Goal: Communication & Community: Participate in discussion

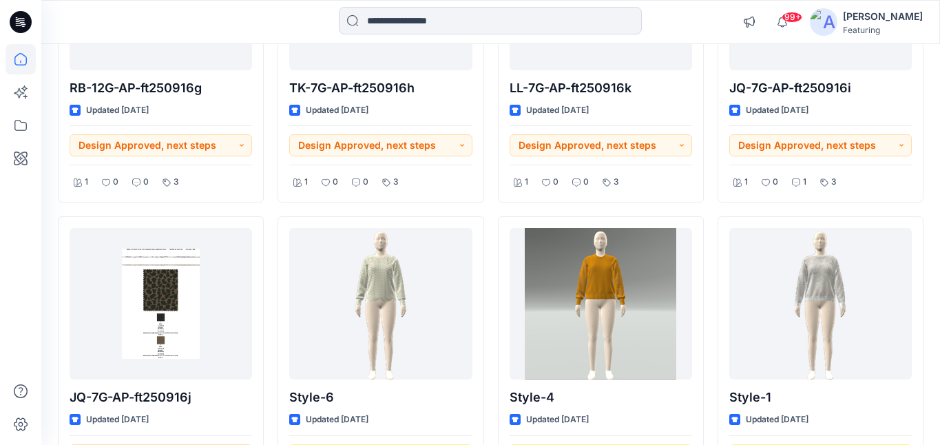
scroll to position [1333, 0]
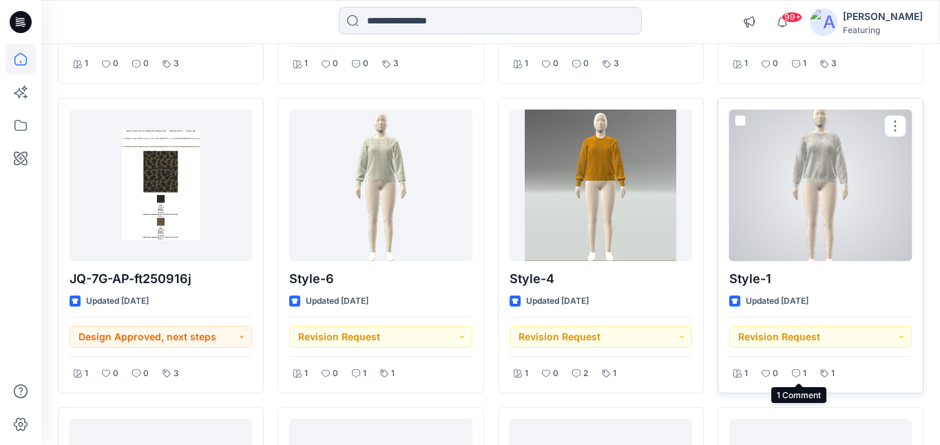
click at [796, 375] on icon at bounding box center [796, 373] width 8 height 8
click at [803, 151] on div at bounding box center [820, 186] width 183 height 152
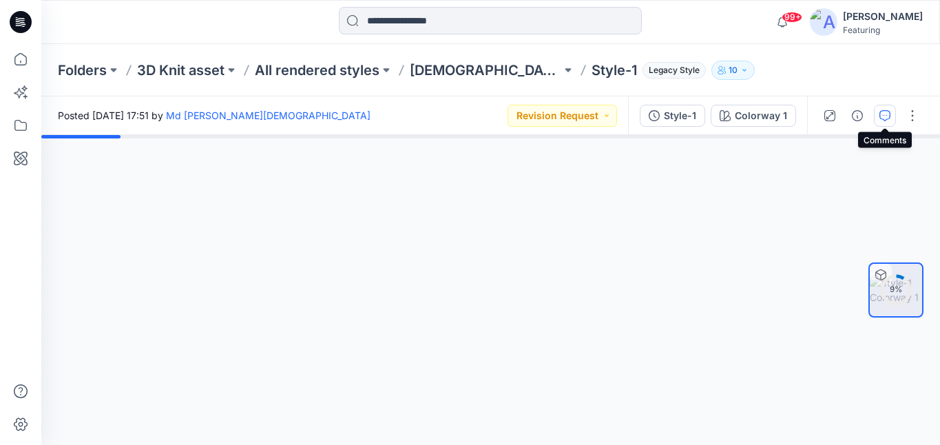
click at [882, 112] on icon "button" at bounding box center [885, 115] width 11 height 11
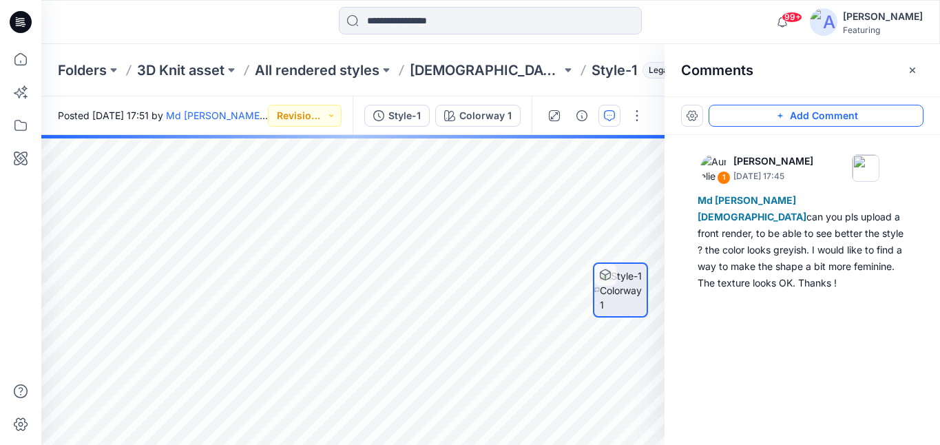
click at [799, 123] on button "Add Comment" at bounding box center [816, 116] width 215 height 22
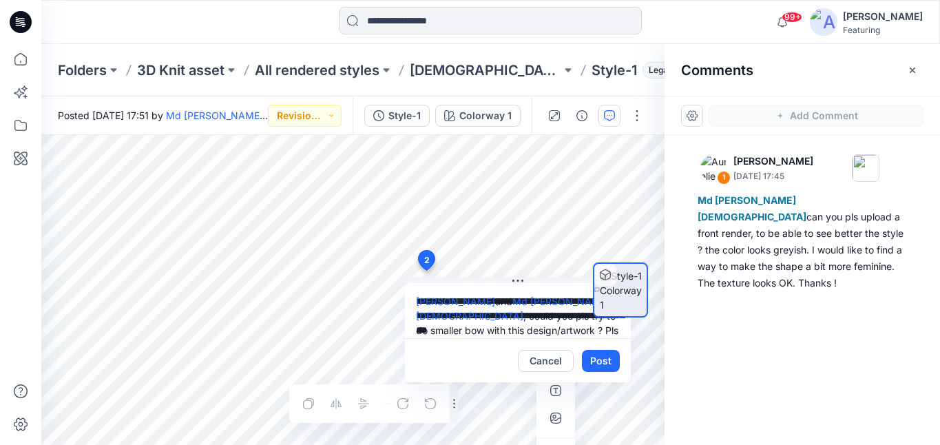
scroll to position [12, 0]
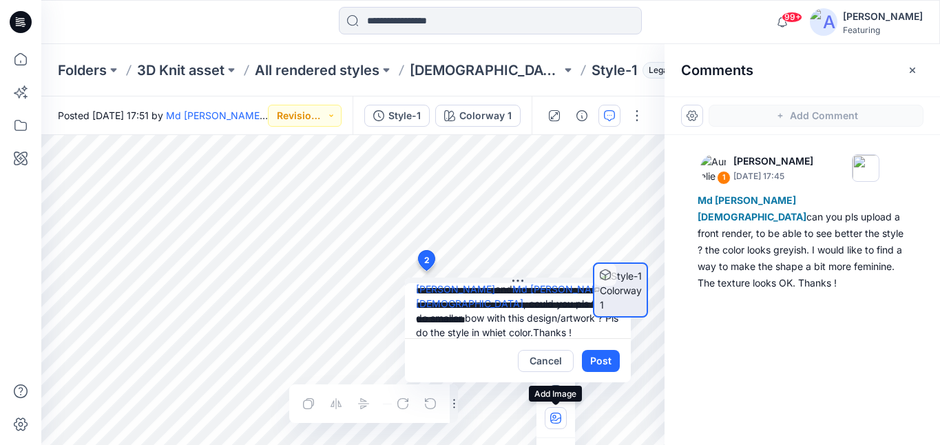
type textarea "**********"
click at [560, 420] on icon "button" at bounding box center [555, 418] width 11 height 11
type input"] "**********"
click at [558, 422] on icon "button" at bounding box center [555, 418] width 11 height 11
type input"] "**********"
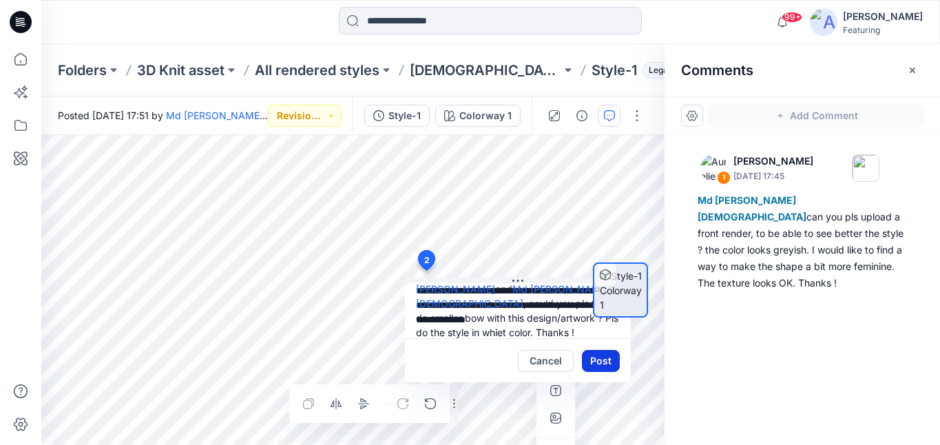
click at [601, 363] on button "Post" at bounding box center [601, 361] width 38 height 22
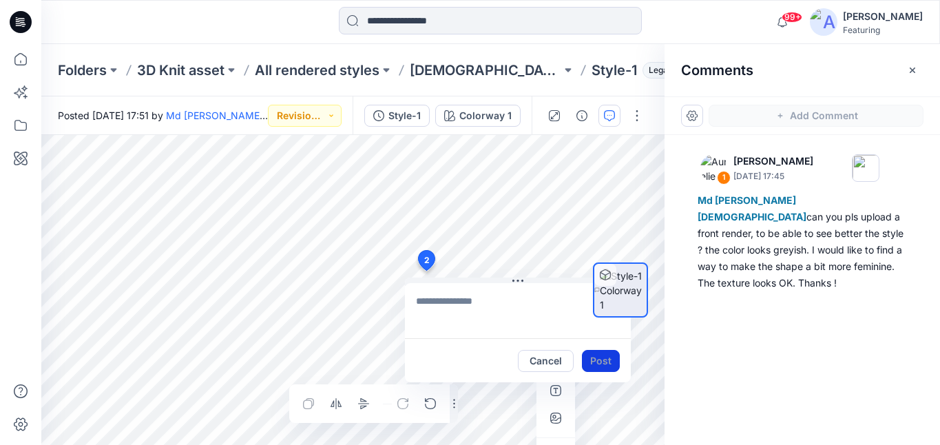
scroll to position [0, 0]
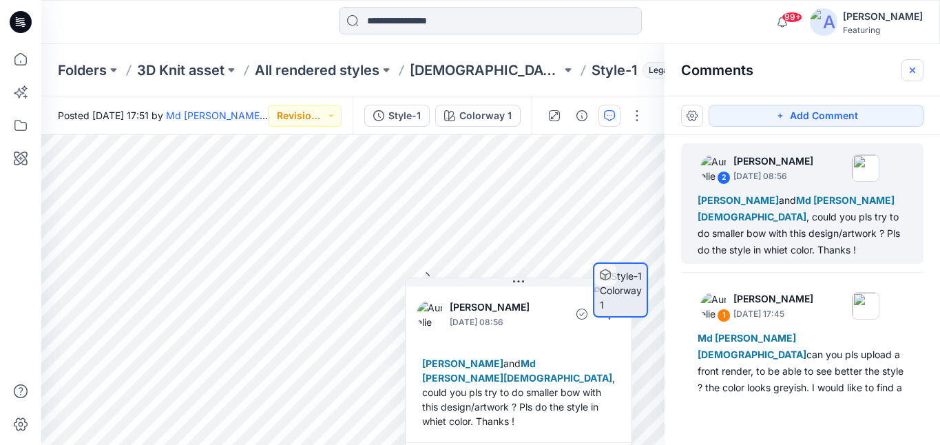
click at [914, 74] on icon "button" at bounding box center [912, 70] width 11 height 11
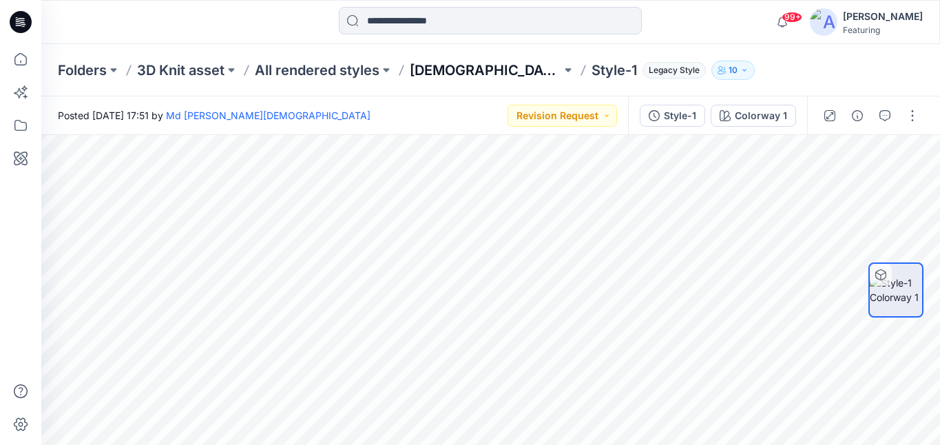
click at [449, 71] on p "[DEMOGRAPHIC_DATA]" at bounding box center [486, 70] width 152 height 19
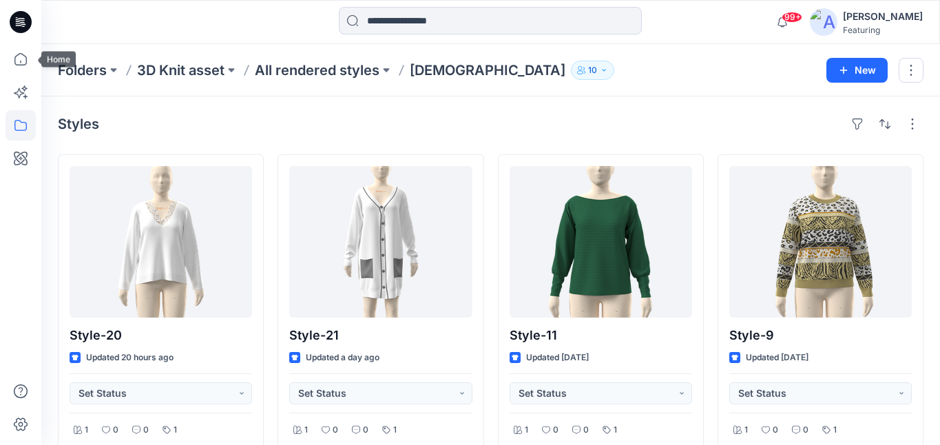
click at [37, 59] on div at bounding box center [20, 222] width 41 height 445
click at [23, 62] on icon at bounding box center [21, 59] width 30 height 30
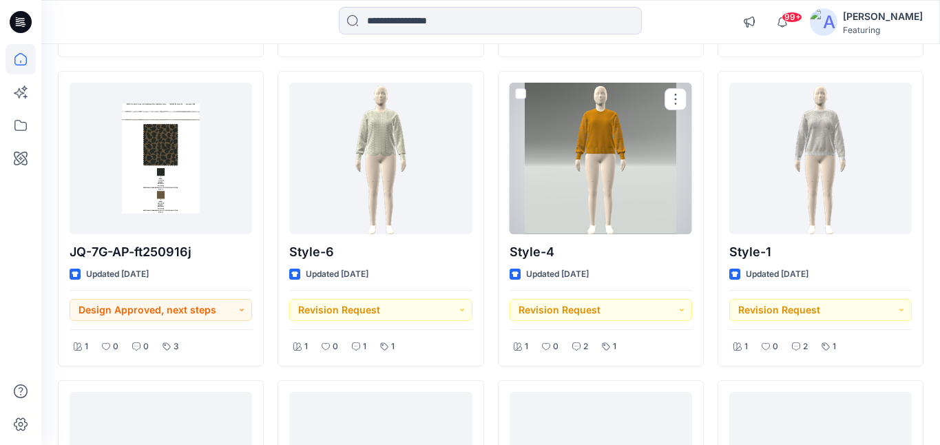
scroll to position [1357, 0]
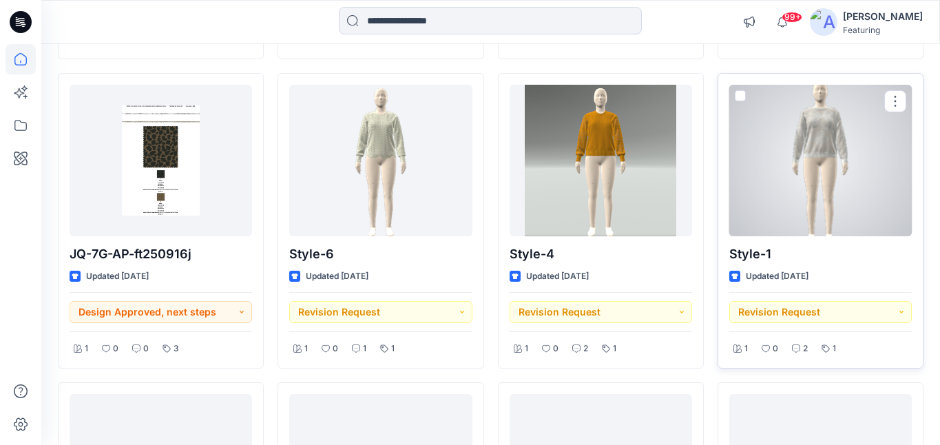
click at [823, 150] on div at bounding box center [820, 161] width 183 height 152
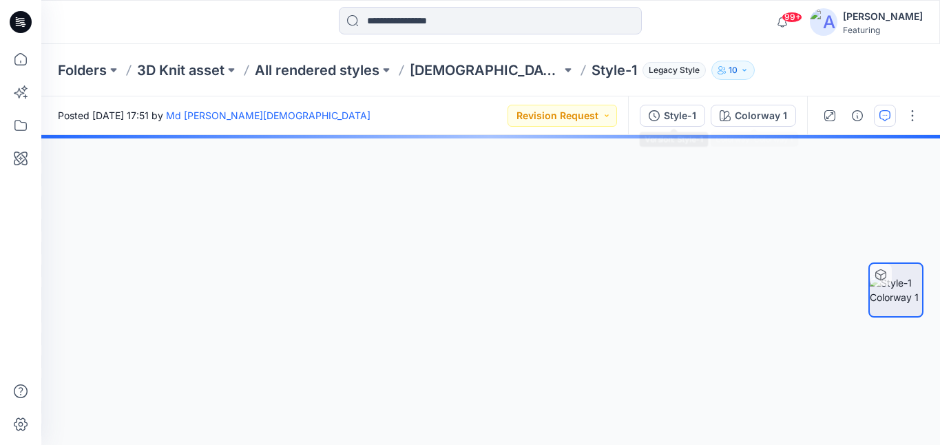
click at [886, 116] on icon "button" at bounding box center [885, 115] width 11 height 11
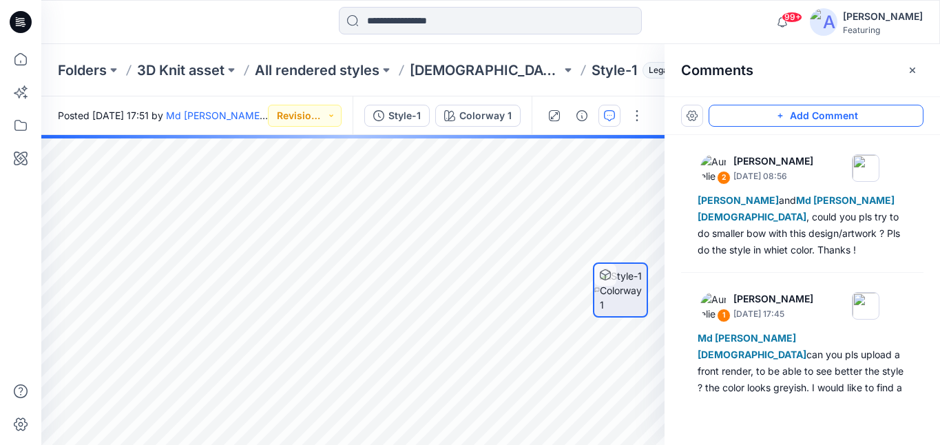
click at [828, 116] on button "Add Comment" at bounding box center [816, 116] width 215 height 22
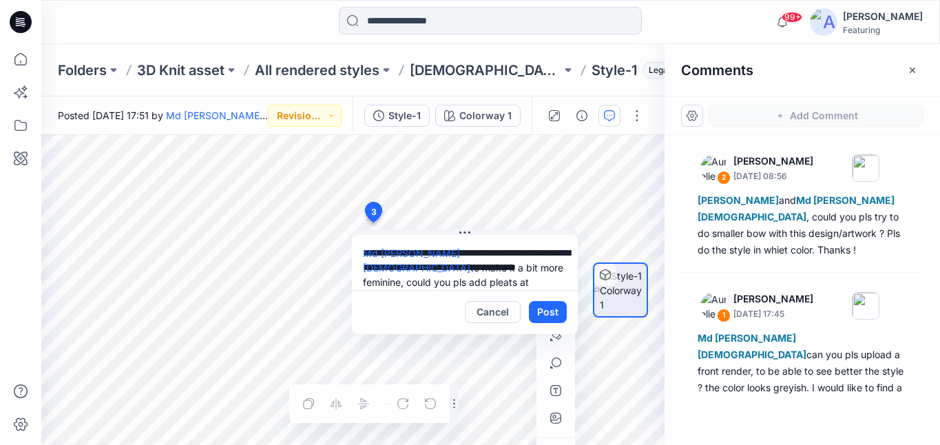
type textarea "**********"
click at [558, 418] on icon "button" at bounding box center [555, 418] width 11 height 11
type input"] "**********"
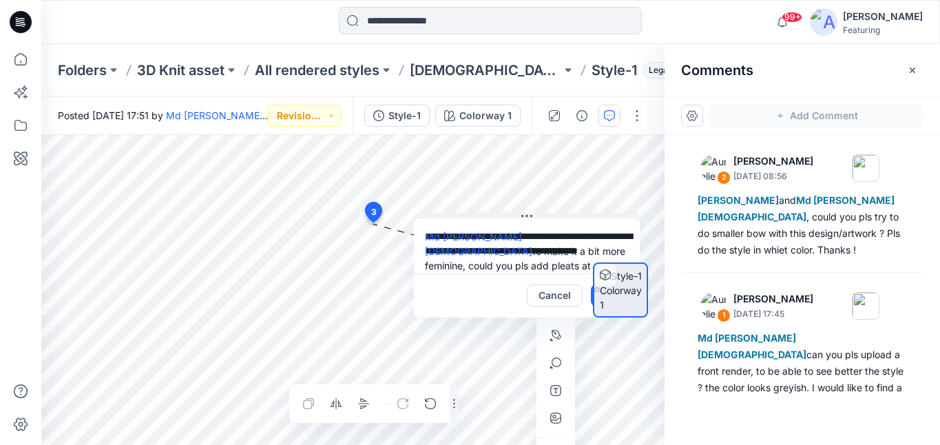
drag, startPoint x: 418, startPoint y: 233, endPoint x: 480, endPoint y: 216, distance: 64.2
click at [480, 216] on button at bounding box center [527, 217] width 226 height 8
click at [576, 217] on button at bounding box center [527, 217] width 226 height 8
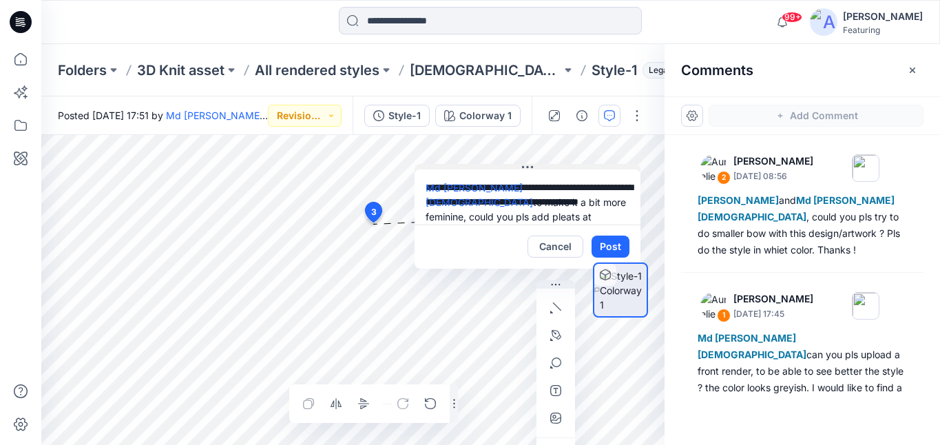
drag, startPoint x: 576, startPoint y: 217, endPoint x: 577, endPoint y: 168, distance: 48.9
click at [577, 168] on button at bounding box center [528, 168] width 226 height 8
click at [605, 247] on div at bounding box center [620, 290] width 55 height 141
click at [610, 247] on div at bounding box center [620, 290] width 55 height 141
click at [608, 248] on div at bounding box center [620, 290] width 55 height 141
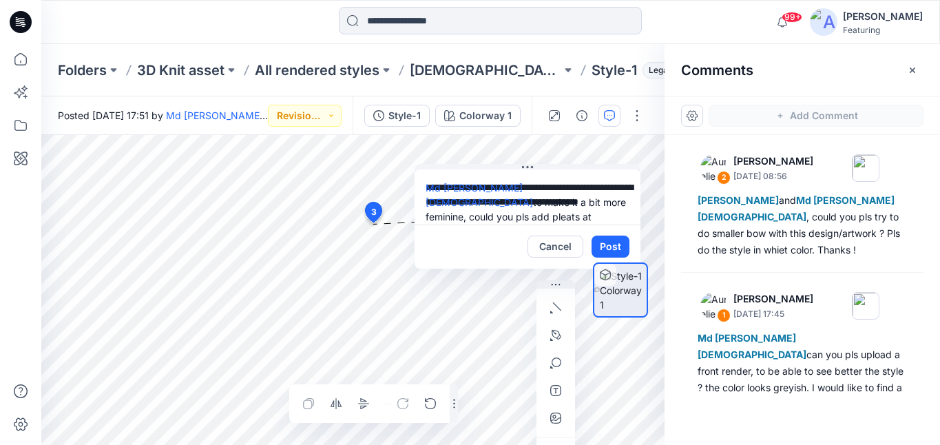
click at [614, 248] on div at bounding box center [620, 290] width 55 height 141
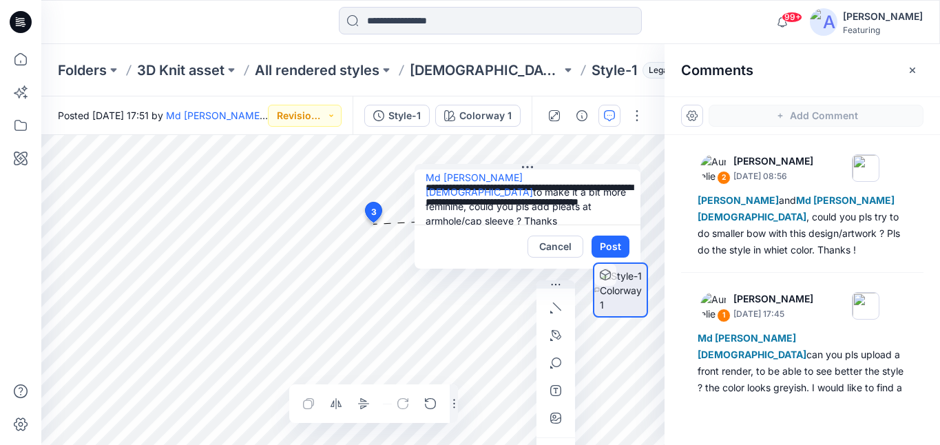
click at [616, 242] on div at bounding box center [620, 290] width 55 height 141
click at [594, 255] on div at bounding box center [620, 290] width 55 height 141
click at [610, 245] on div at bounding box center [620, 290] width 55 height 141
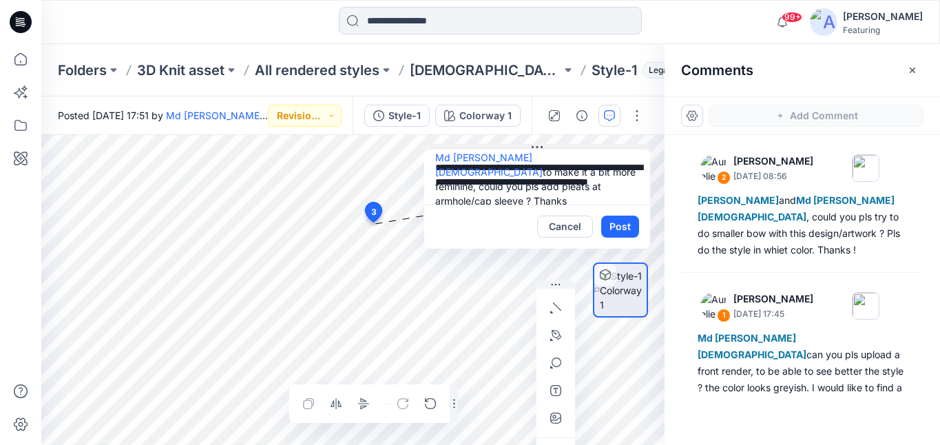
drag, startPoint x: 558, startPoint y: 167, endPoint x: 568, endPoint y: 149, distance: 20.7
click at [568, 148] on button at bounding box center [537, 148] width 226 height 8
click at [618, 230] on div at bounding box center [620, 290] width 55 height 141
click at [624, 231] on div at bounding box center [620, 290] width 55 height 141
click at [614, 231] on div at bounding box center [620, 290] width 55 height 141
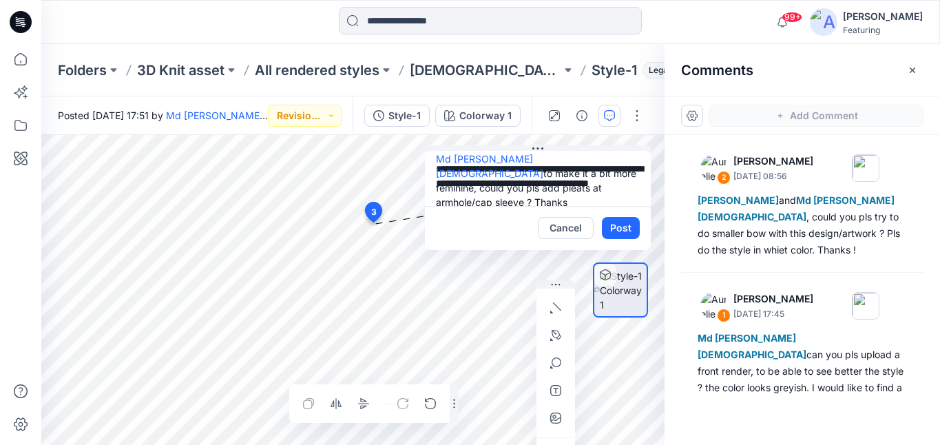
click at [616, 237] on div at bounding box center [620, 290] width 55 height 141
click at [617, 234] on div at bounding box center [620, 290] width 55 height 141
click at [626, 226] on div at bounding box center [620, 290] width 55 height 141
click at [625, 227] on div at bounding box center [620, 290] width 55 height 141
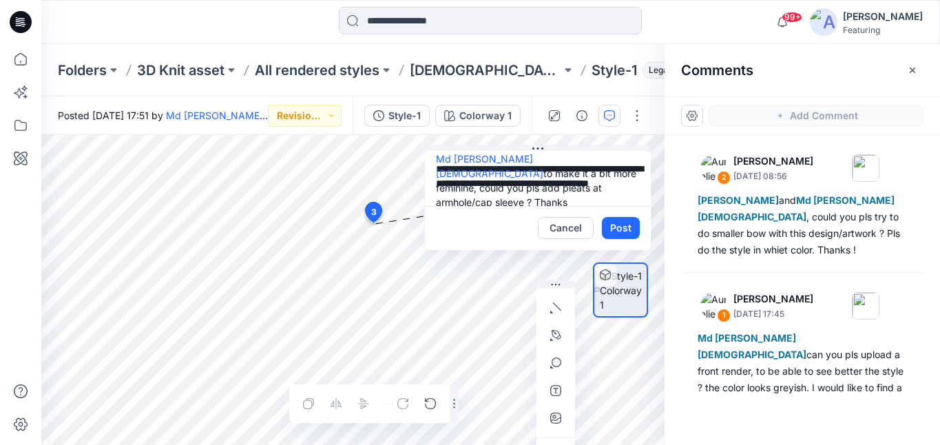
scroll to position [0, 0]
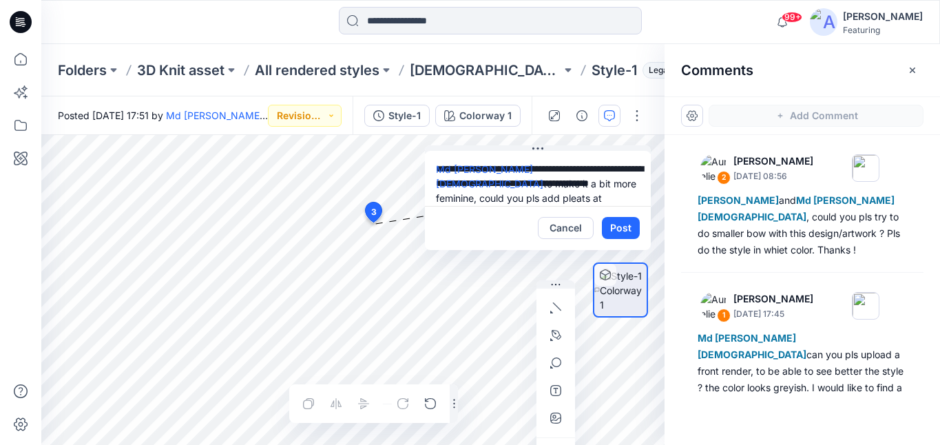
click at [612, 228] on div at bounding box center [620, 290] width 55 height 141
click at [405, 163] on div "**********" at bounding box center [352, 290] width 623 height 310
click at [627, 225] on div at bounding box center [620, 290] width 55 height 141
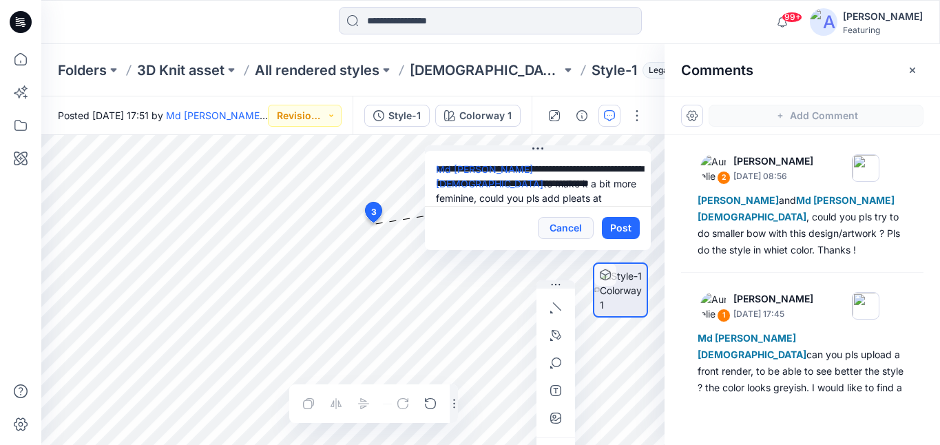
click at [567, 228] on button "Cancel" at bounding box center [566, 228] width 56 height 22
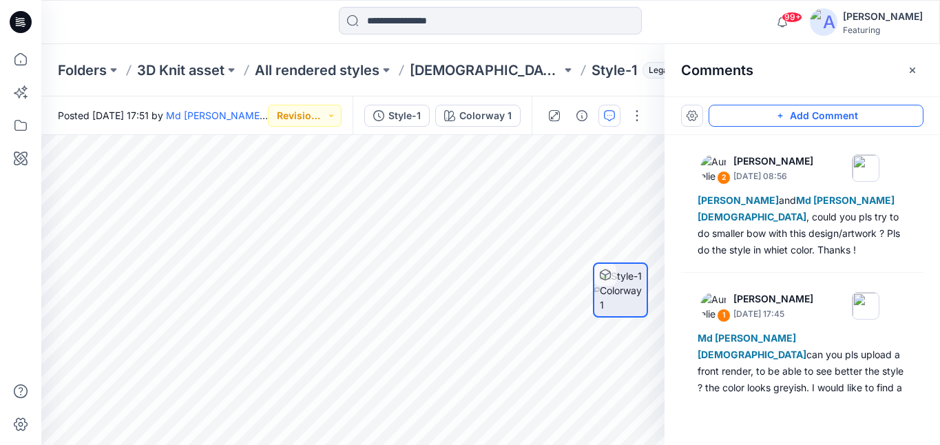
click at [782, 118] on icon "button" at bounding box center [780, 115] width 11 height 11
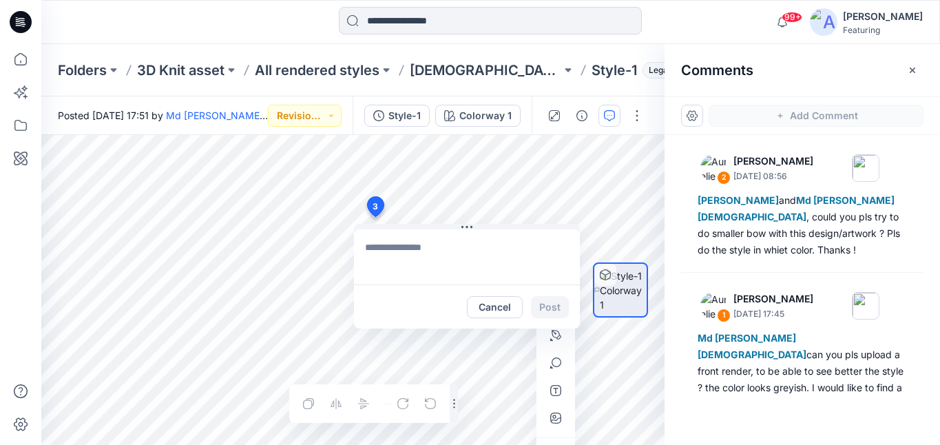
paste textarea "**********"
type textarea "**********"
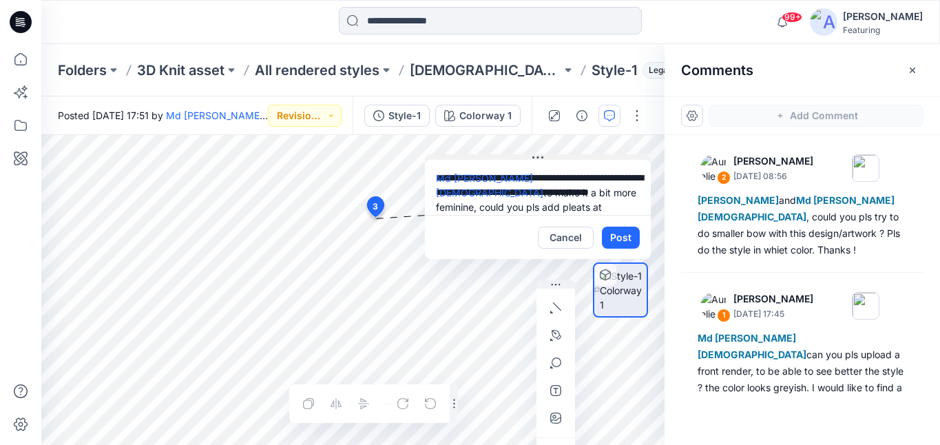
drag, startPoint x: 537, startPoint y: 224, endPoint x: 608, endPoint y: 154, distance: 99.4
click at [608, 154] on button at bounding box center [538, 158] width 226 height 8
click at [557, 417] on icon "button" at bounding box center [555, 418] width 11 height 11
type input"] "**********"
click at [621, 241] on div at bounding box center [620, 290] width 55 height 141
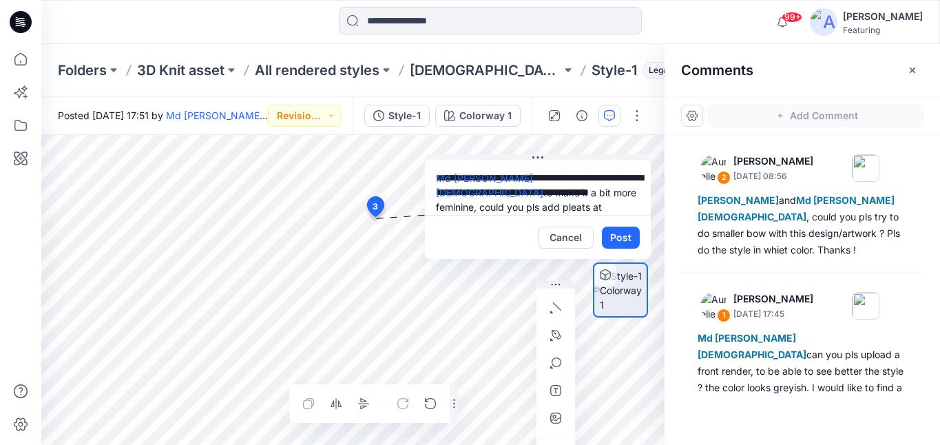
scroll to position [10, 0]
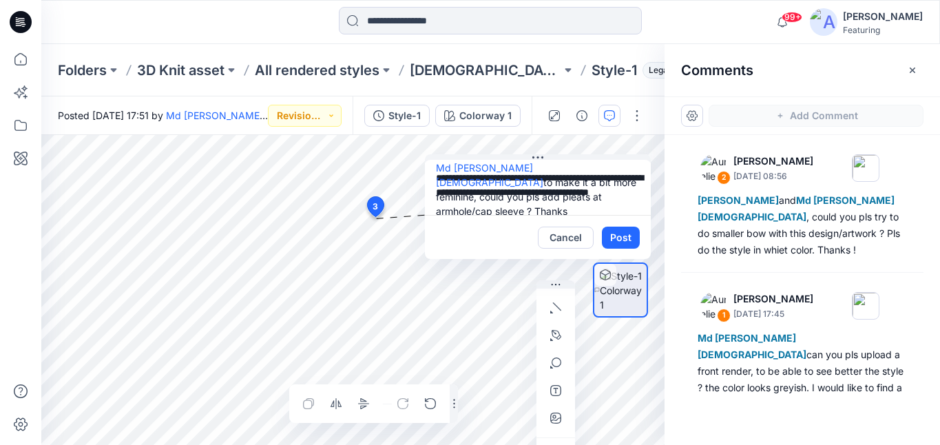
click at [617, 242] on div at bounding box center [620, 290] width 55 height 141
click at [618, 239] on div at bounding box center [620, 290] width 55 height 141
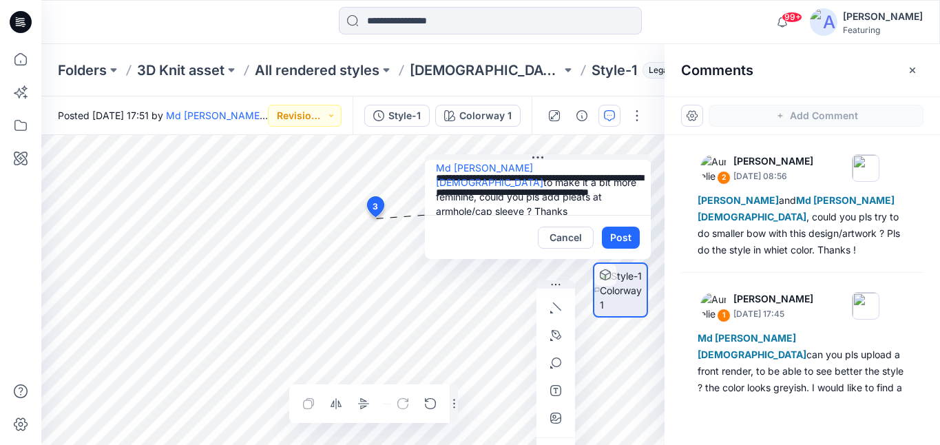
click at [618, 239] on div at bounding box center [620, 290] width 55 height 141
click at [592, 198] on textarea "**********" at bounding box center [538, 187] width 226 height 55
click at [621, 231] on div at bounding box center [620, 290] width 55 height 141
click at [621, 233] on div at bounding box center [620, 290] width 55 height 141
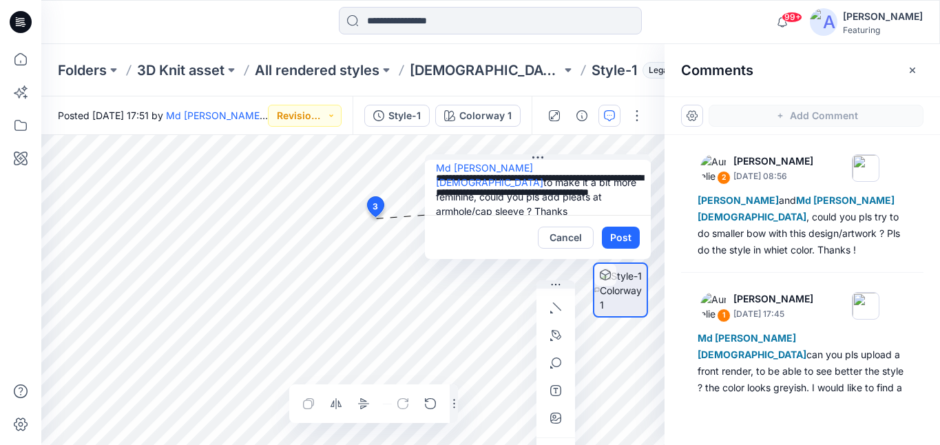
click at [621, 233] on div at bounding box center [620, 290] width 55 height 141
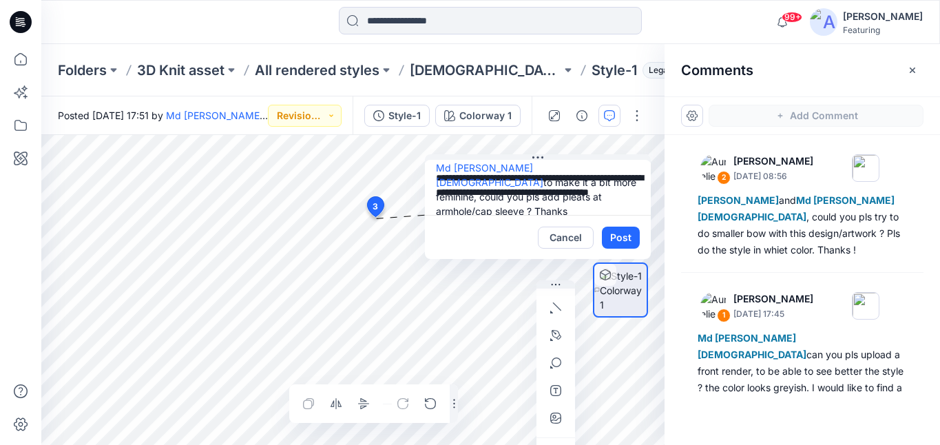
click at [621, 233] on div at bounding box center [620, 290] width 55 height 141
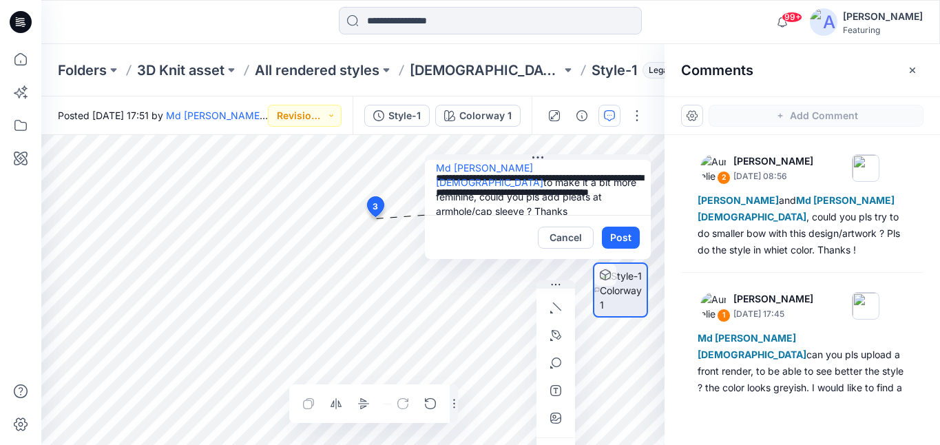
click at [621, 233] on div at bounding box center [620, 290] width 55 height 141
click at [621, 237] on div at bounding box center [620, 290] width 55 height 141
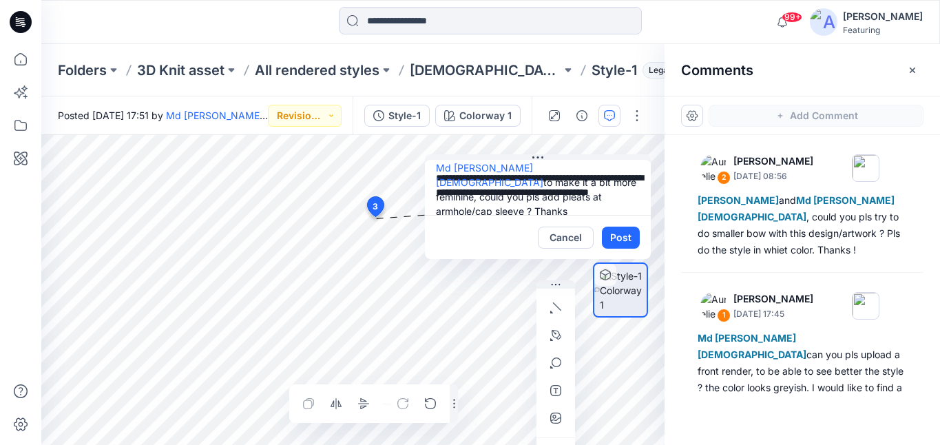
click at [623, 237] on div at bounding box center [620, 290] width 55 height 141
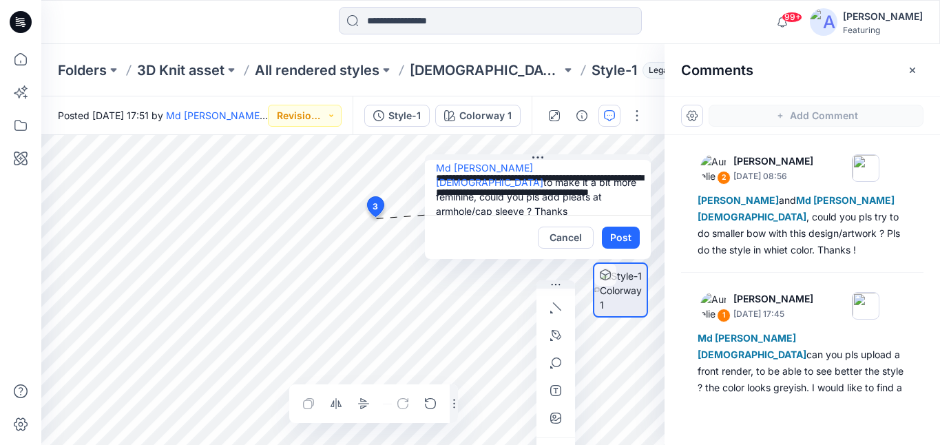
click at [623, 237] on div at bounding box center [620, 290] width 55 height 141
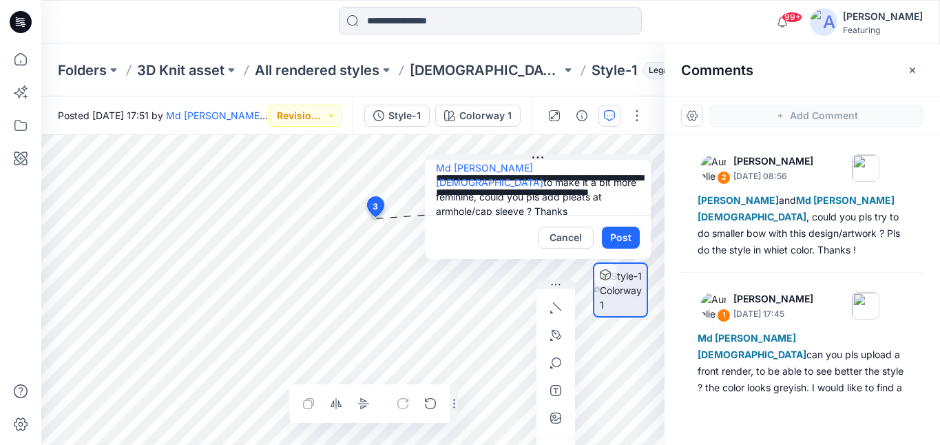
click at [576, 240] on div at bounding box center [620, 290] width 88 height 141
click at [563, 237] on button "Cancel" at bounding box center [566, 238] width 56 height 22
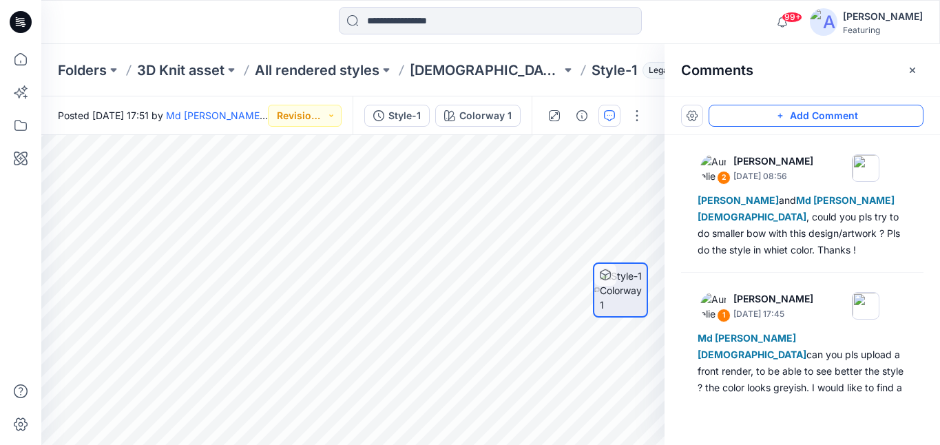
click at [782, 115] on icon "button" at bounding box center [780, 116] width 5 height 5
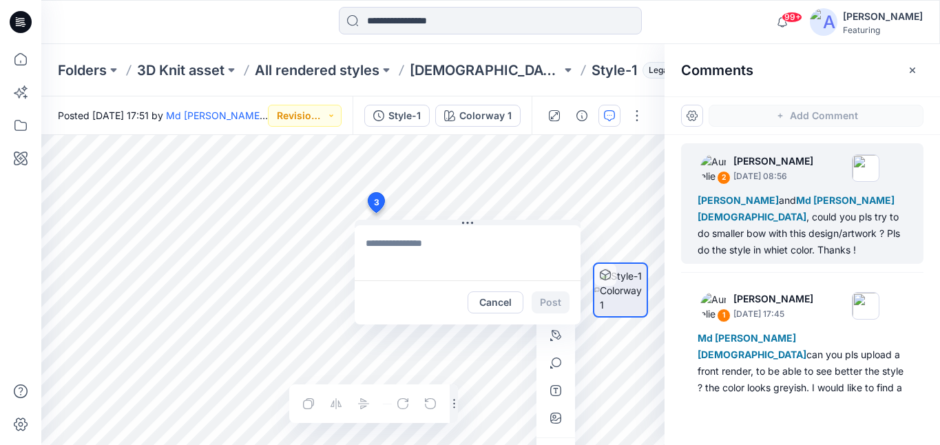
type textarea "**********"
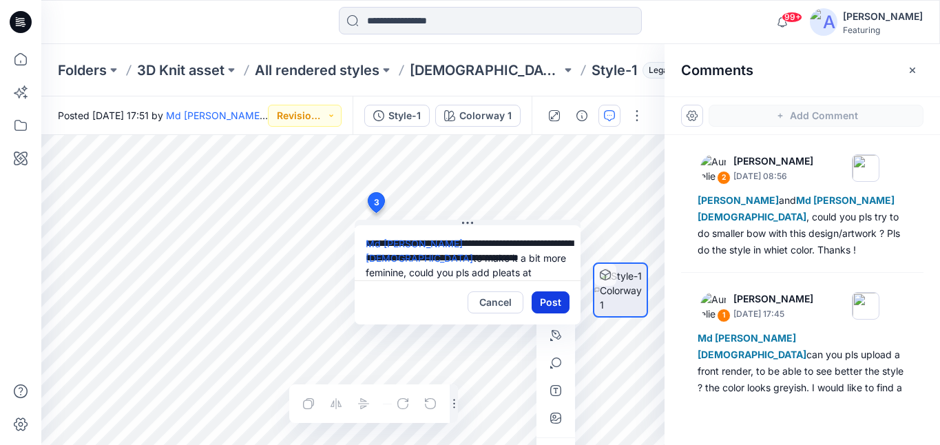
click at [552, 309] on button "Post" at bounding box center [551, 302] width 38 height 22
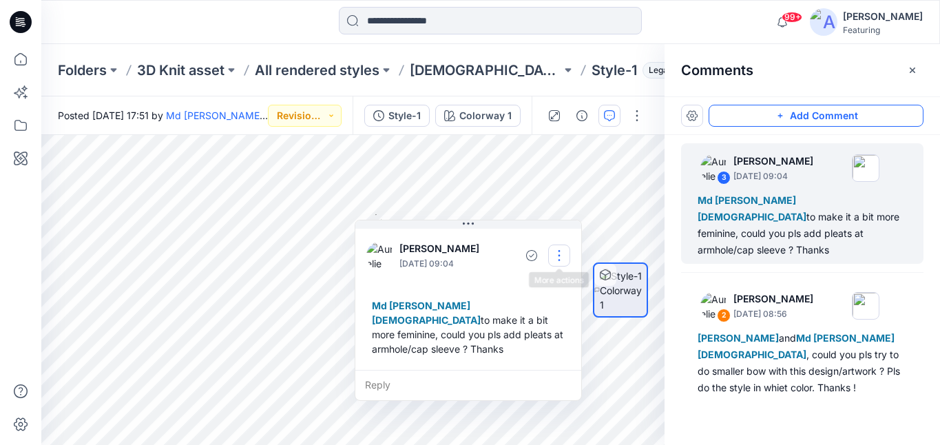
click at [558, 260] on button "button" at bounding box center [559, 256] width 22 height 22
click at [557, 284] on p "Edit comment" at bounding box center [563, 287] width 62 height 14
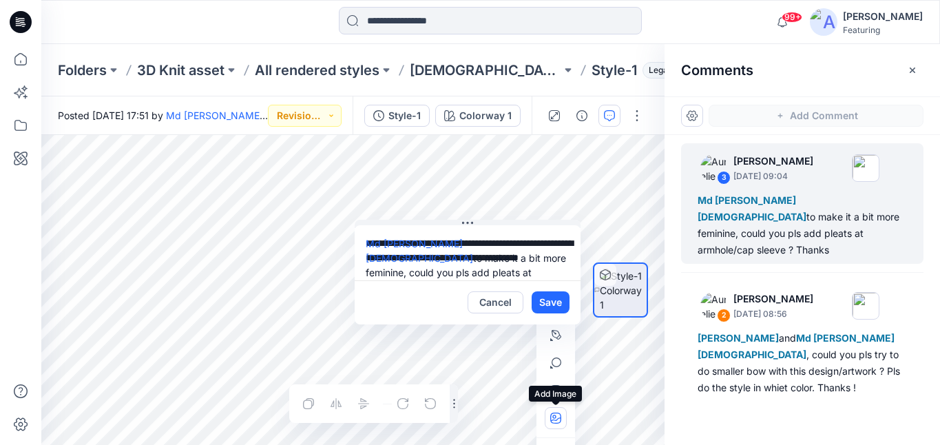
click at [555, 421] on icon "button" at bounding box center [555, 418] width 11 height 11
type input"] "**********"
click at [552, 303] on button "Save" at bounding box center [551, 302] width 38 height 22
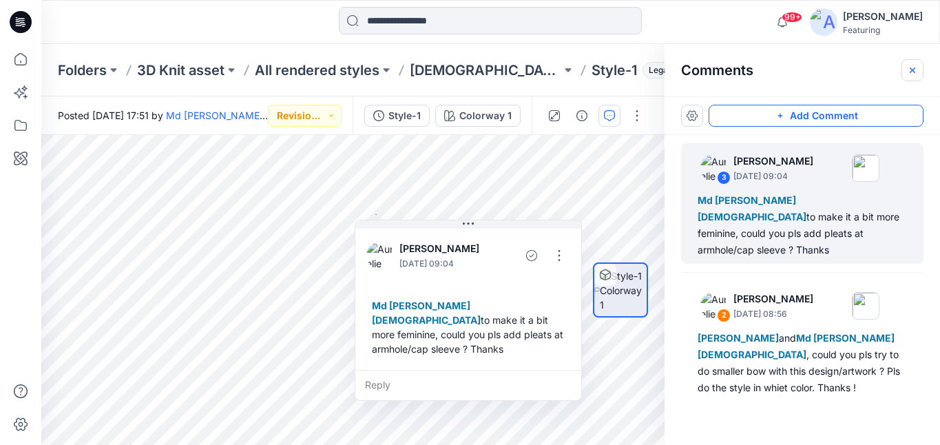
click at [915, 67] on icon "button" at bounding box center [913, 70] width 6 height 6
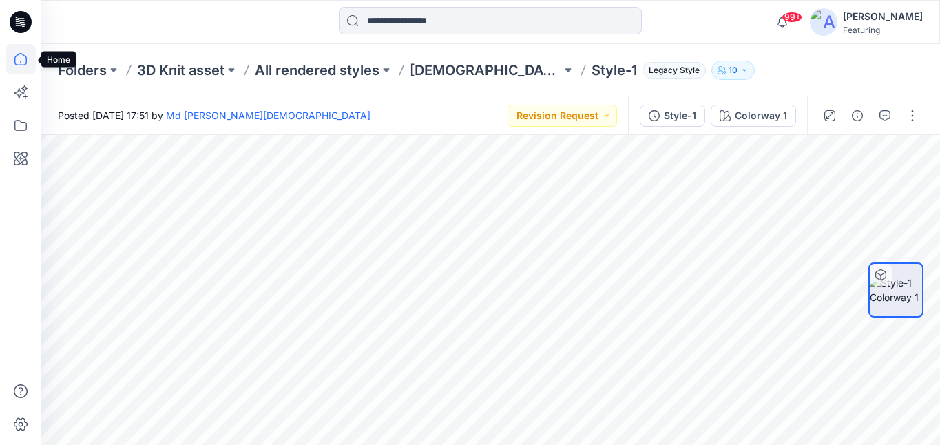
click at [18, 64] on icon at bounding box center [21, 59] width 30 height 30
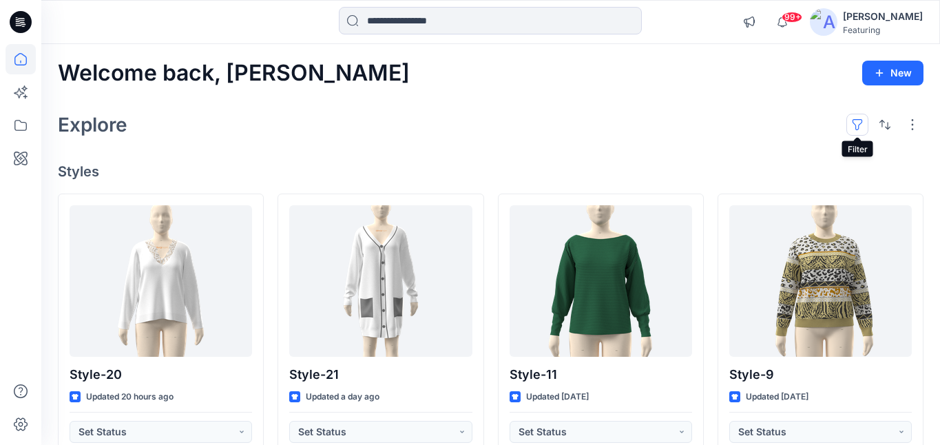
click at [856, 123] on button "button" at bounding box center [857, 125] width 22 height 22
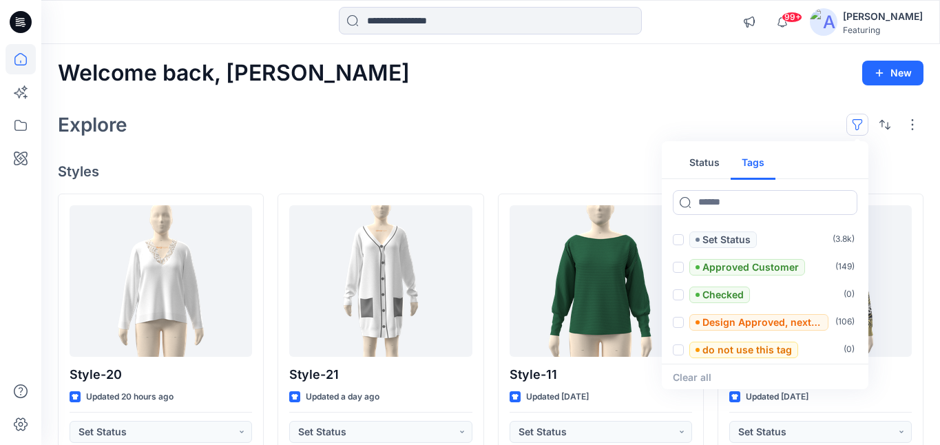
click at [755, 158] on button "Tags" at bounding box center [753, 163] width 45 height 33
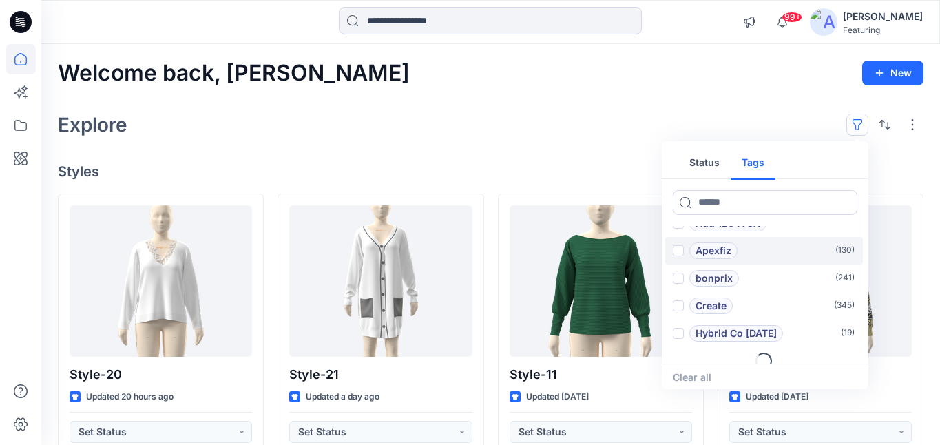
scroll to position [55, 0]
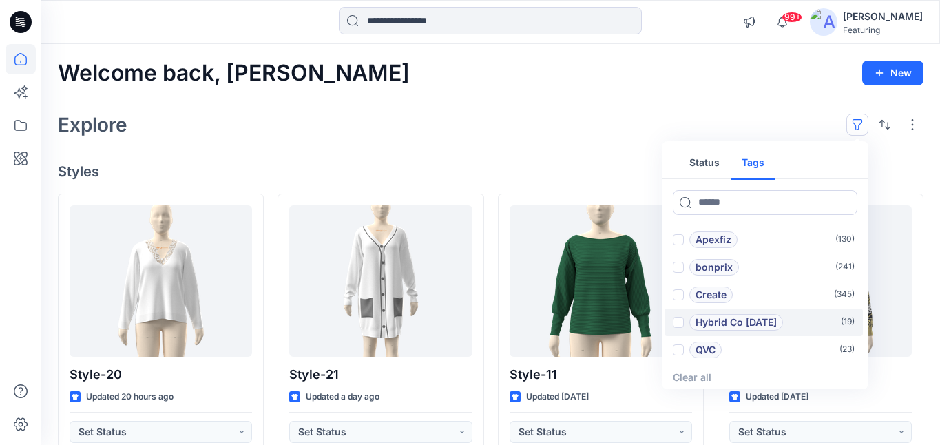
click at [682, 322] on span at bounding box center [678, 322] width 11 height 11
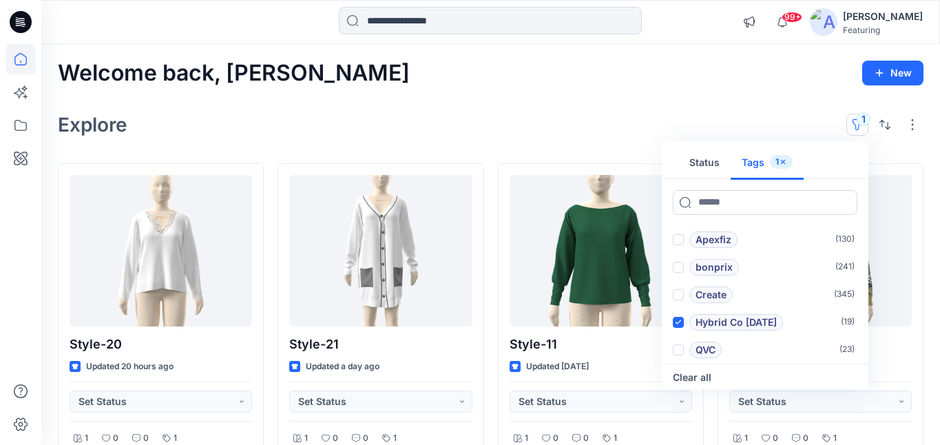
click at [659, 114] on div "Explore 1 Status Tags 1 Add 1101TPX ( 0 ) Add 1204TCX ( 0 ) Apexfiz ( 130 ) bon…" at bounding box center [491, 124] width 866 height 33
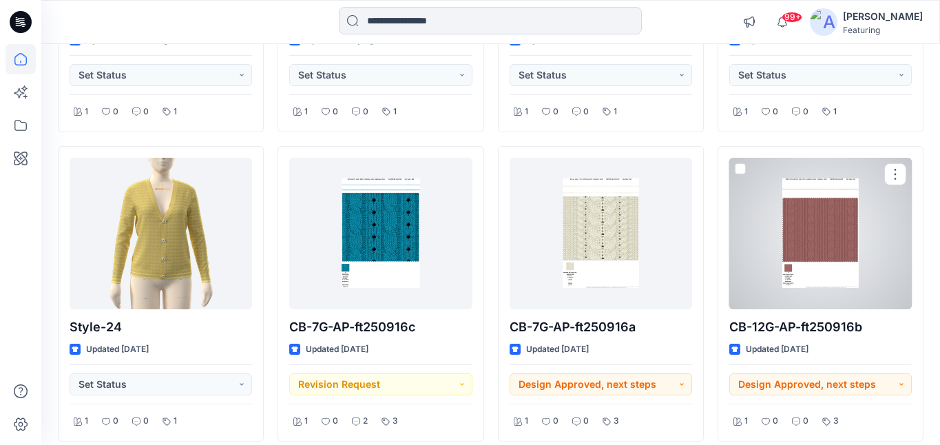
scroll to position [326, 0]
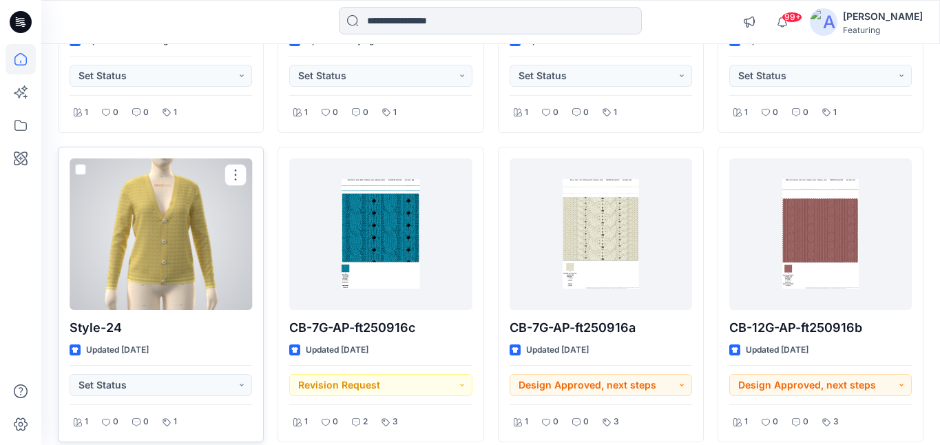
click at [179, 245] on div at bounding box center [161, 234] width 183 height 152
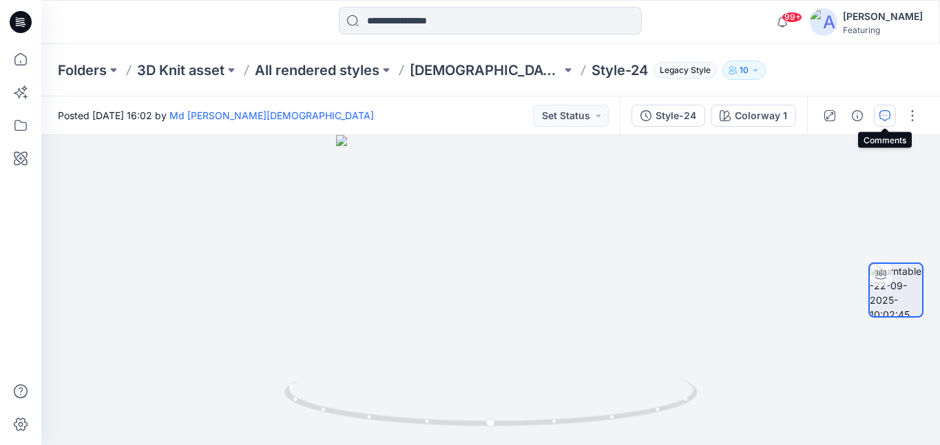
click at [887, 114] on icon "button" at bounding box center [885, 115] width 11 height 11
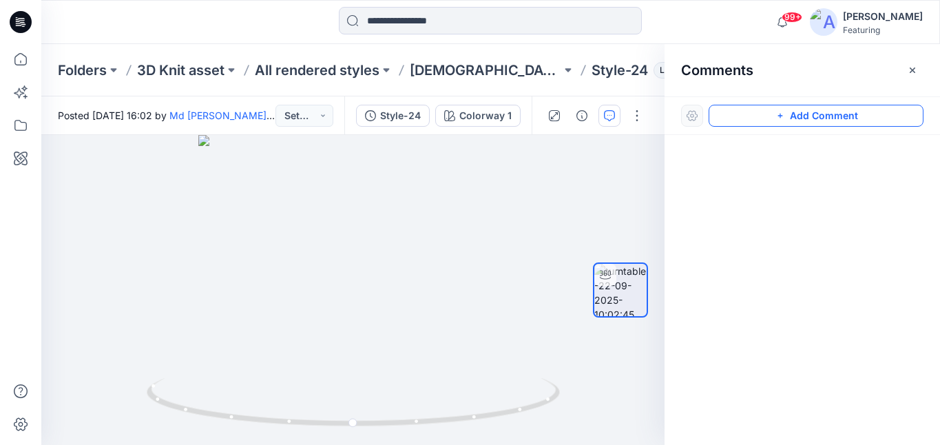
click at [813, 109] on button "Add Comment" at bounding box center [816, 116] width 215 height 22
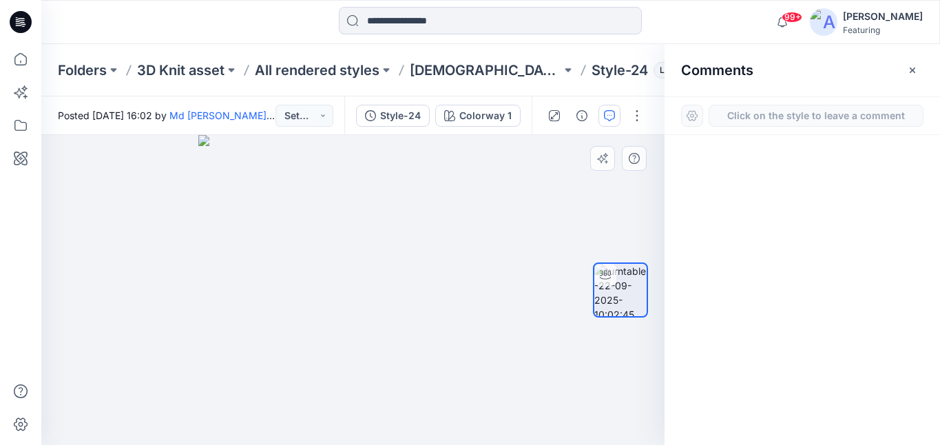
click at [475, 193] on div "1" at bounding box center [352, 290] width 623 height 310
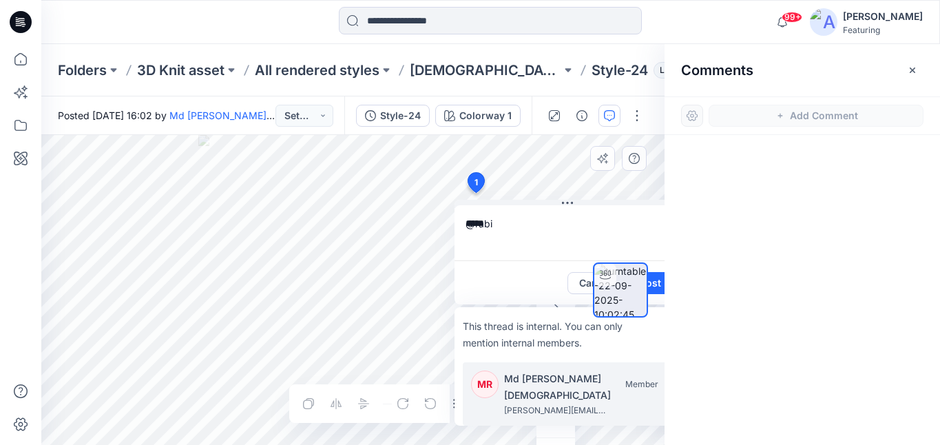
click at [536, 385] on p "Md [PERSON_NAME][DEMOGRAPHIC_DATA]" at bounding box center [586, 387] width 165 height 33
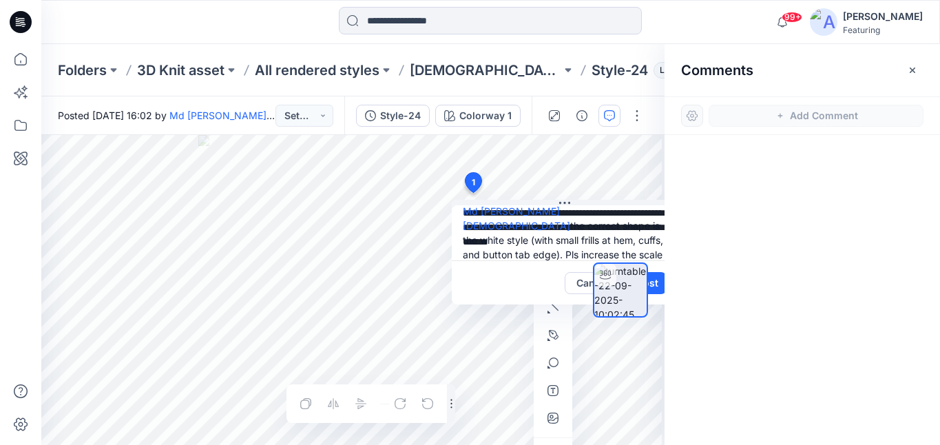
scroll to position [27, 0]
type textarea "**********"
click at [553, 420] on icon "button" at bounding box center [553, 418] width 11 height 11
type input"] "**********"
click at [639, 242] on div at bounding box center [620, 290] width 55 height 141
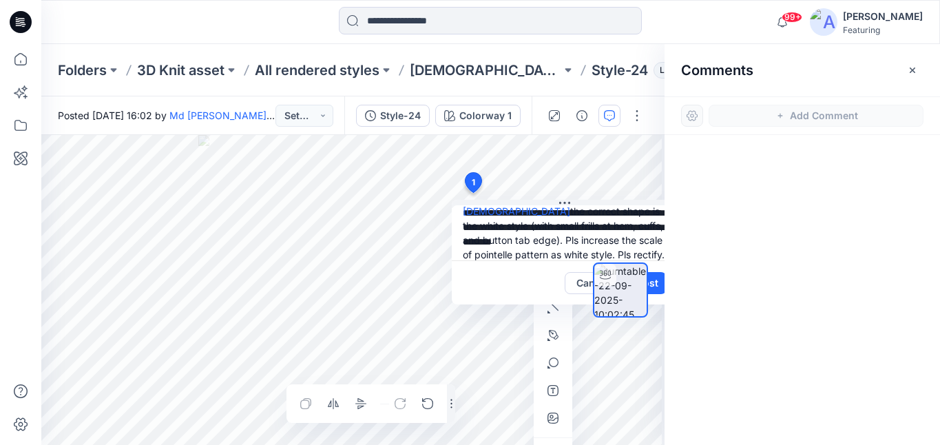
click at [637, 240] on div at bounding box center [620, 290] width 55 height 141
click at [641, 240] on div at bounding box center [620, 290] width 55 height 141
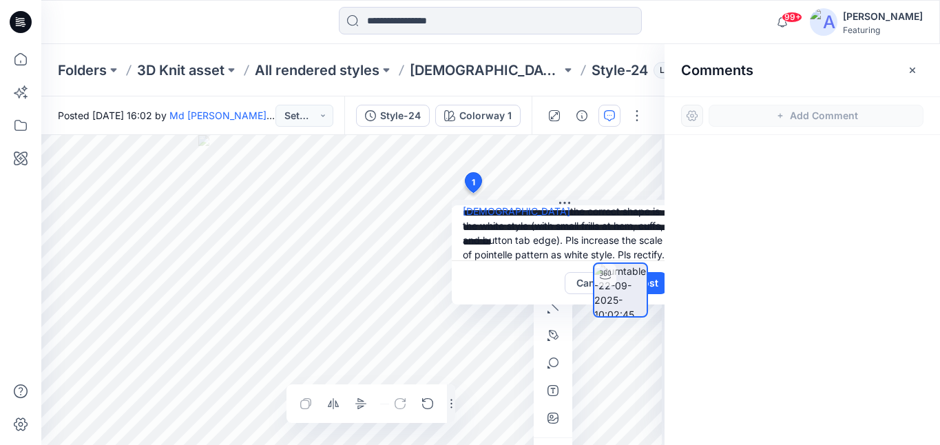
click at [637, 242] on div at bounding box center [620, 290] width 55 height 141
click at [623, 180] on div "**********" at bounding box center [352, 290] width 623 height 310
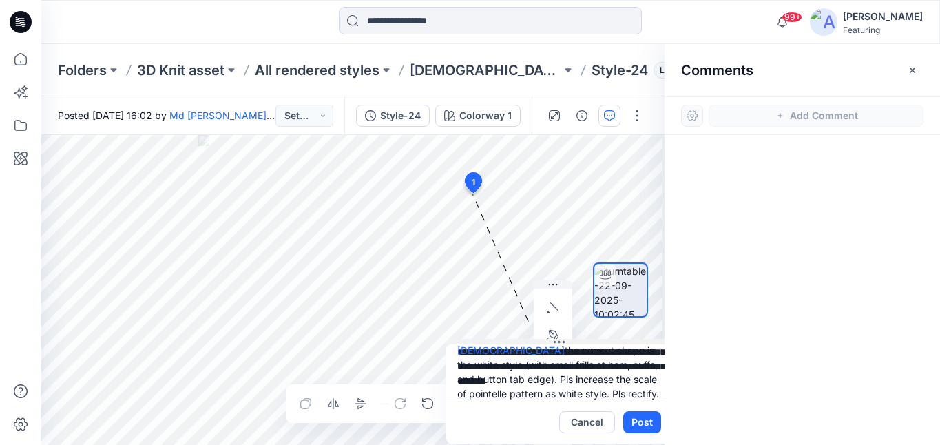
drag, startPoint x: 563, startPoint y: 204, endPoint x: 557, endPoint y: 341, distance: 137.2
click at [557, 341] on icon at bounding box center [559, 342] width 11 height 11
click at [508, 393] on textarea "**********" at bounding box center [559, 371] width 226 height 55
click at [636, 379] on textarea "**********" at bounding box center [559, 371] width 226 height 55
type textarea "**********"
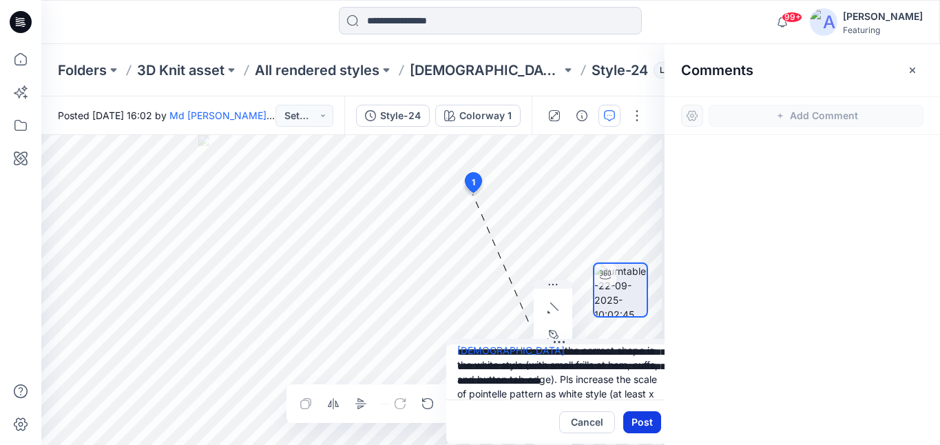
click at [641, 419] on button "Post" at bounding box center [642, 422] width 38 height 22
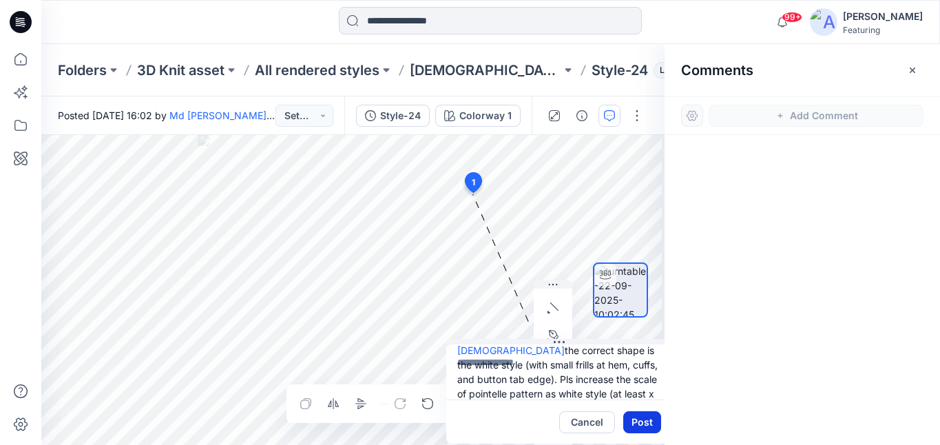
scroll to position [0, 0]
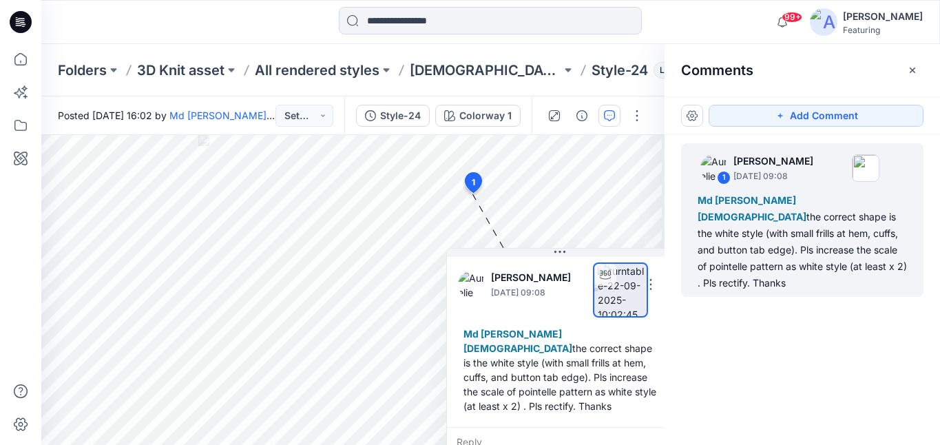
drag, startPoint x: 587, startPoint y: 368, endPoint x: 584, endPoint y: 330, distance: 38.0
click at [584, 330] on div "Colorway 1 Loading... Material Properties Loading... 2 1 Aurelie Rob [DATE] 09:…" at bounding box center [352, 290] width 623 height 310
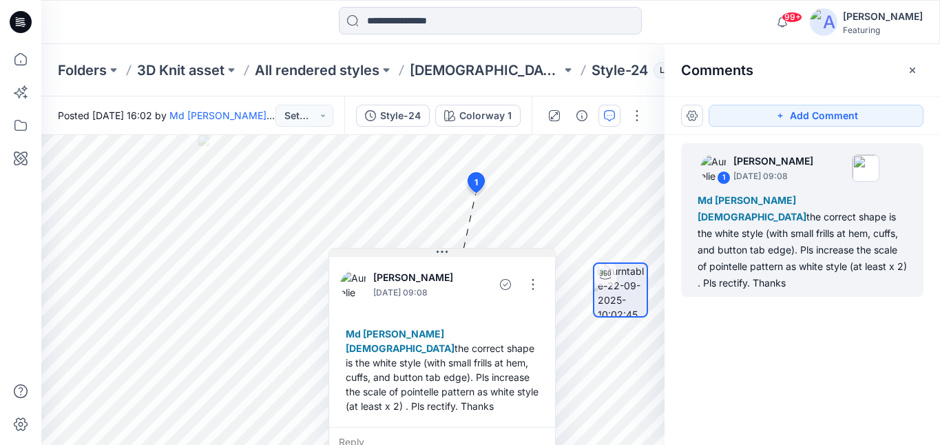
drag, startPoint x: 561, startPoint y: 253, endPoint x: 437, endPoint y: 255, distance: 124.0
click at [437, 255] on icon at bounding box center [442, 252] width 11 height 11
click at [533, 280] on button "button" at bounding box center [530, 284] width 22 height 22
click at [529, 316] on p "Edit comment" at bounding box center [533, 316] width 62 height 14
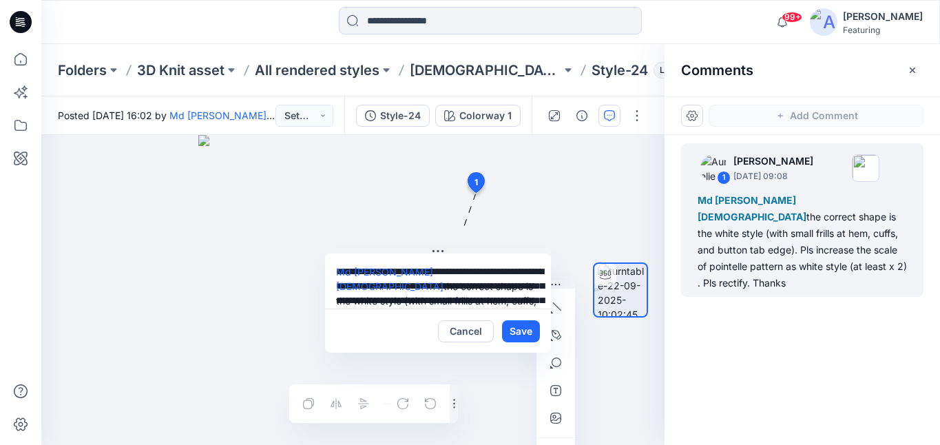
scroll to position [39, 0]
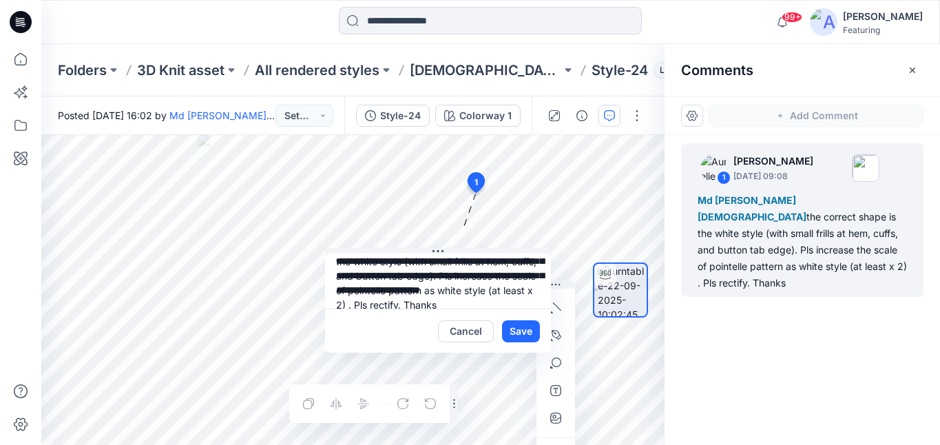
click at [404, 293] on textarea "**********" at bounding box center [438, 280] width 226 height 55
drag, startPoint x: 419, startPoint y: 291, endPoint x: 440, endPoint y: 295, distance: 21.7
click at [440, 295] on textarea "**********" at bounding box center [438, 280] width 226 height 55
click at [446, 294] on textarea "**********" at bounding box center [438, 280] width 226 height 55
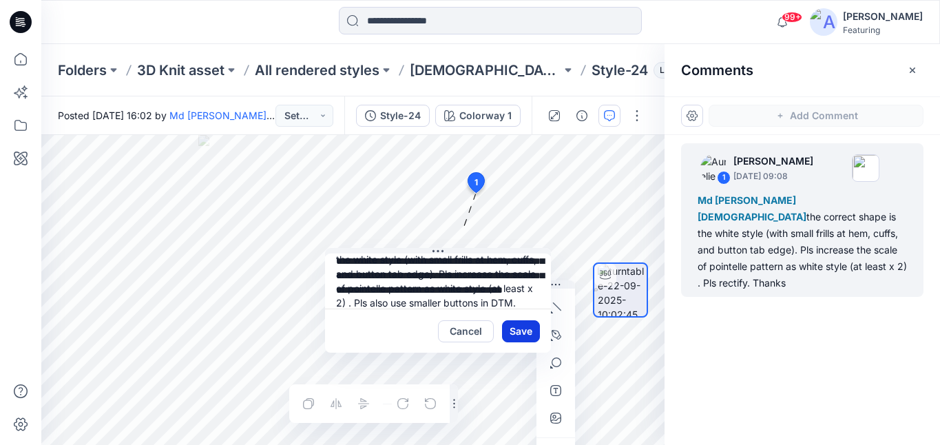
type textarea "**********"
click at [514, 332] on button "Save" at bounding box center [521, 331] width 38 height 22
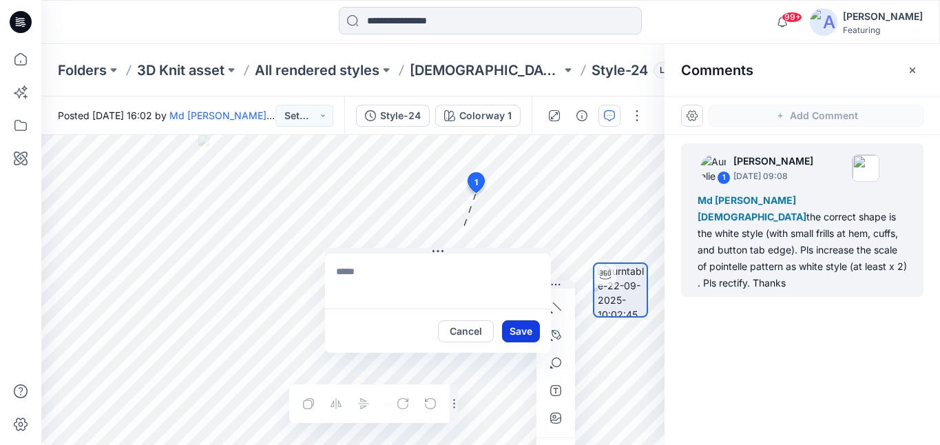
scroll to position [0, 0]
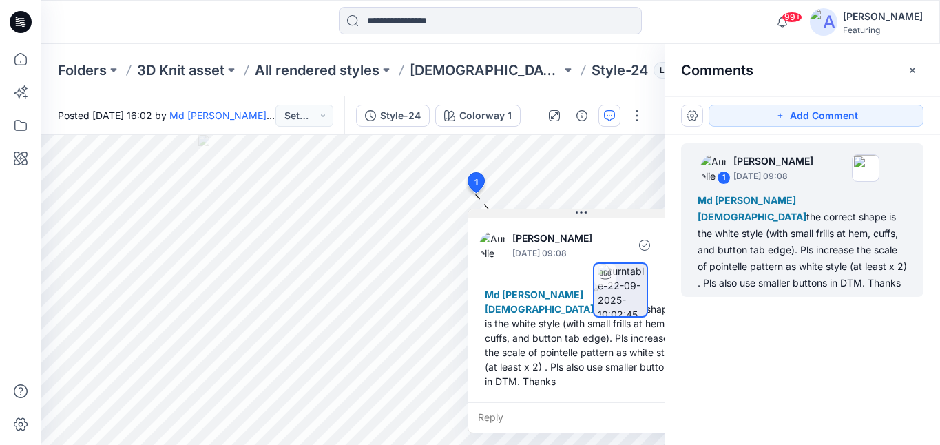
drag, startPoint x: 452, startPoint y: 255, endPoint x: 594, endPoint y: 216, distance: 147.9
click at [594, 216] on button at bounding box center [581, 213] width 226 height 8
click at [911, 67] on icon "button" at bounding box center [912, 70] width 11 height 11
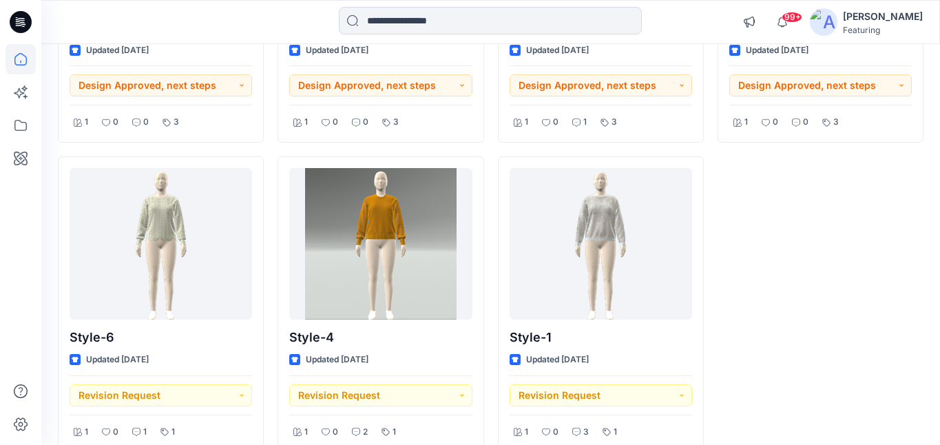
scroll to position [1267, 0]
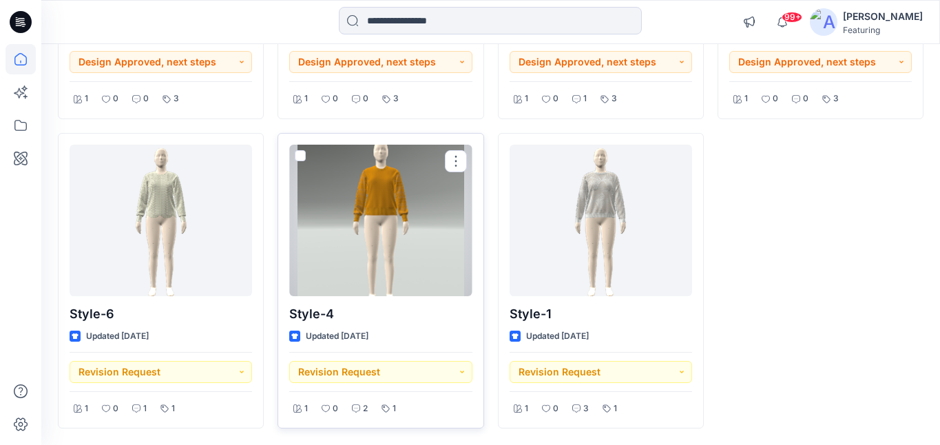
click at [416, 206] on div at bounding box center [380, 221] width 183 height 152
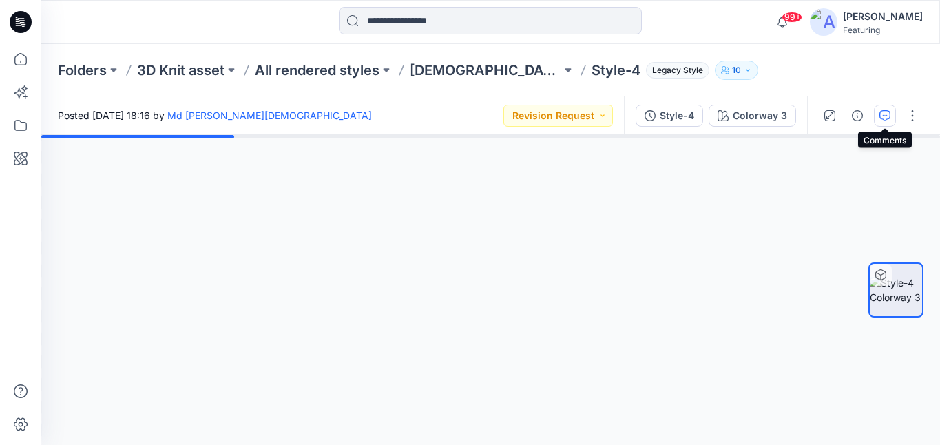
click at [885, 116] on icon "button" at bounding box center [885, 115] width 11 height 11
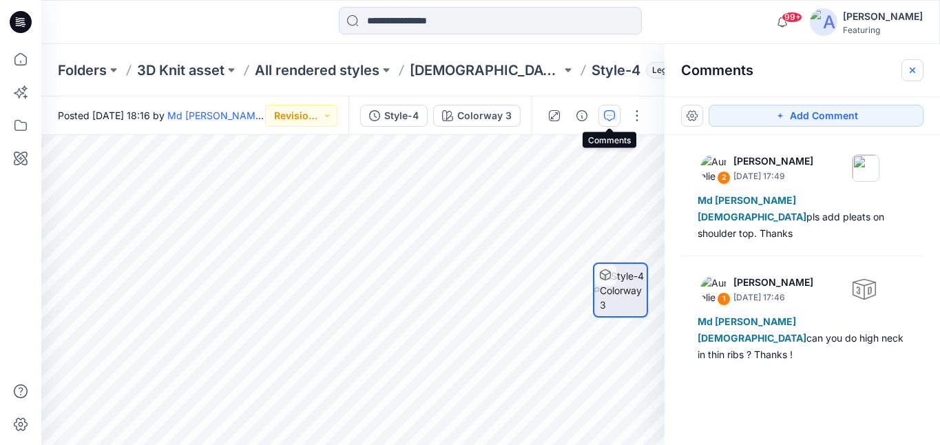
click at [913, 70] on icon "button" at bounding box center [913, 70] width 6 height 6
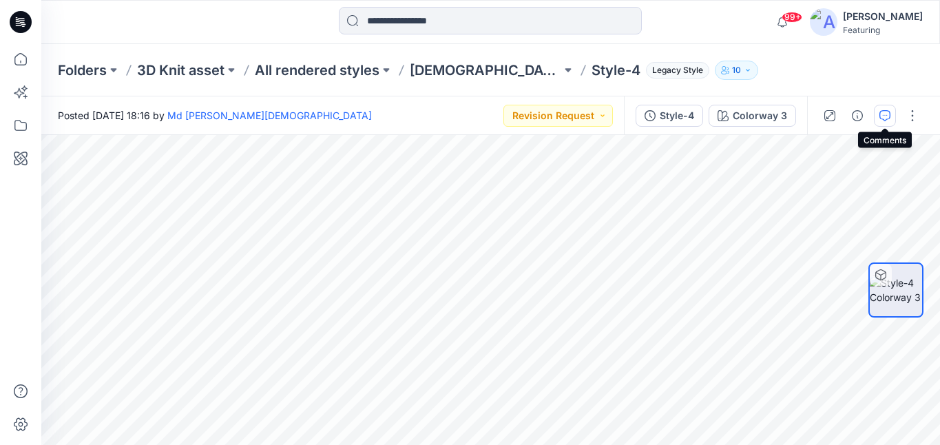
click at [884, 117] on icon "button" at bounding box center [885, 115] width 11 height 11
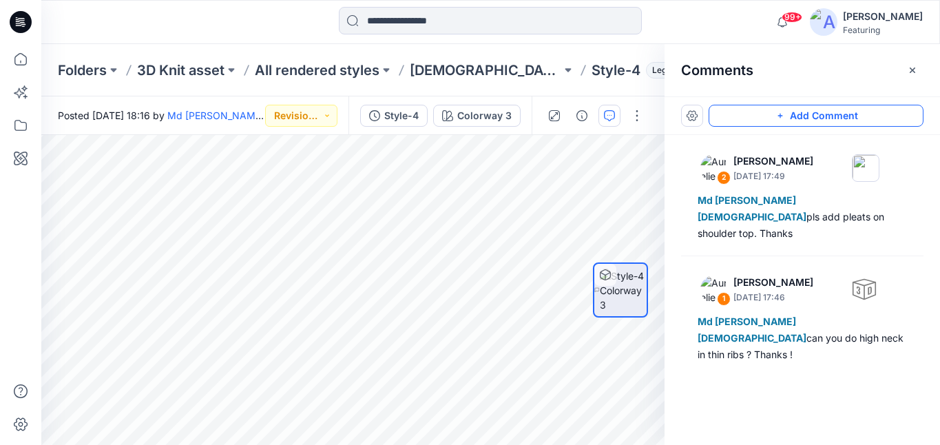
click at [815, 117] on button "Add Comment" at bounding box center [816, 116] width 215 height 22
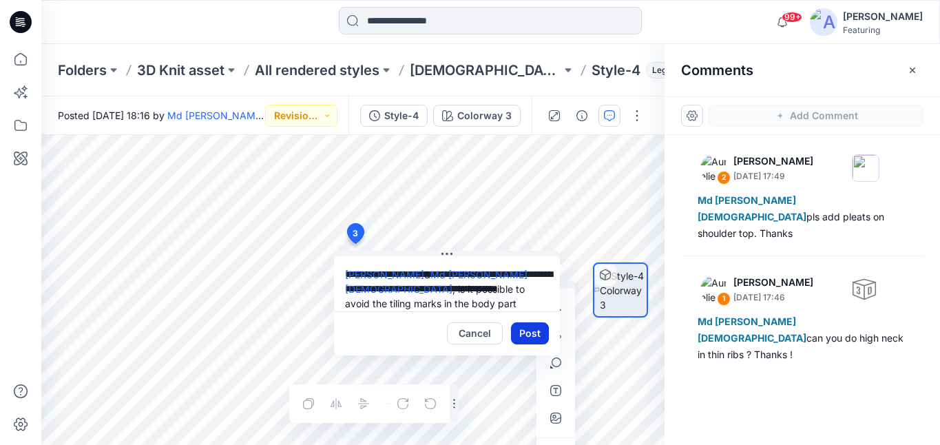
type textarea "**********"
click at [536, 333] on button "Post" at bounding box center [530, 333] width 38 height 22
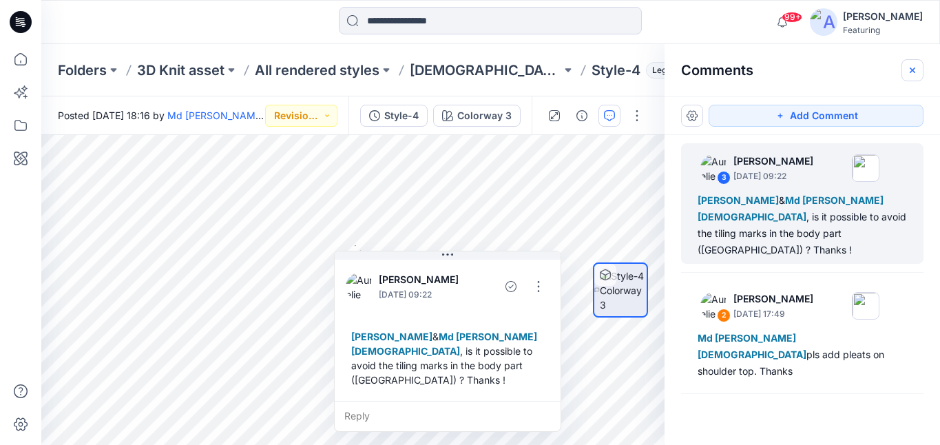
click at [916, 70] on icon "button" at bounding box center [912, 70] width 11 height 11
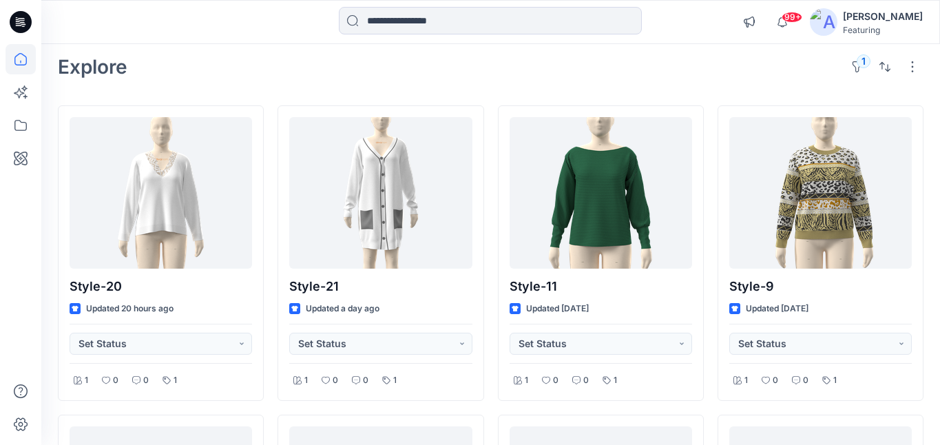
scroll to position [44, 0]
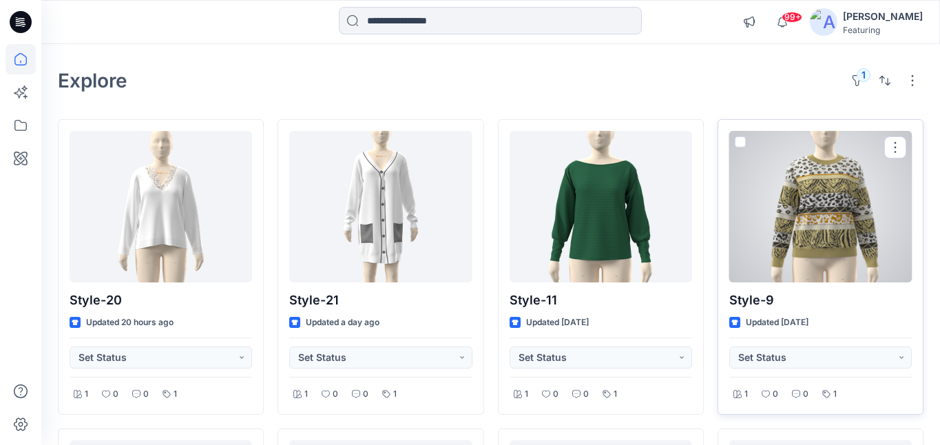
click at [833, 191] on div at bounding box center [820, 207] width 183 height 152
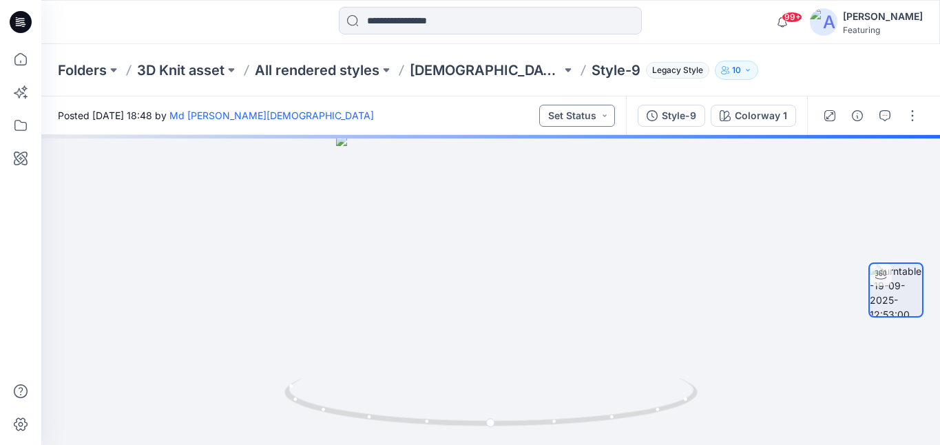
click at [607, 110] on button "Set Status" at bounding box center [577, 116] width 76 height 22
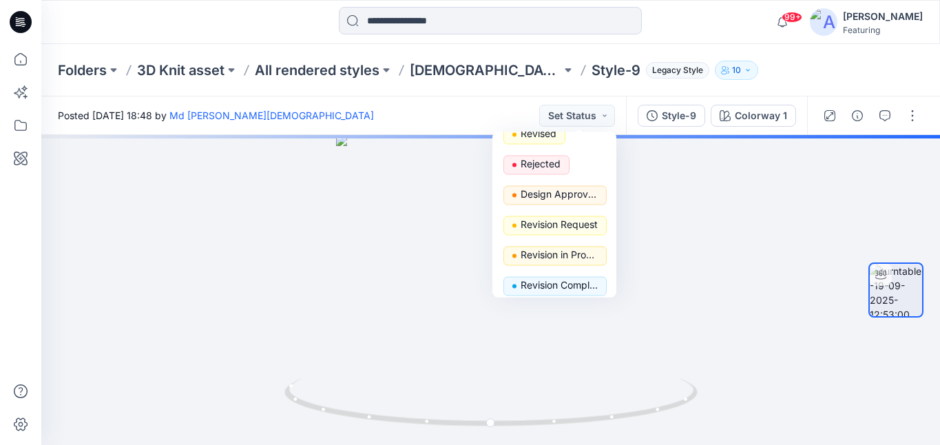
scroll to position [139, 0]
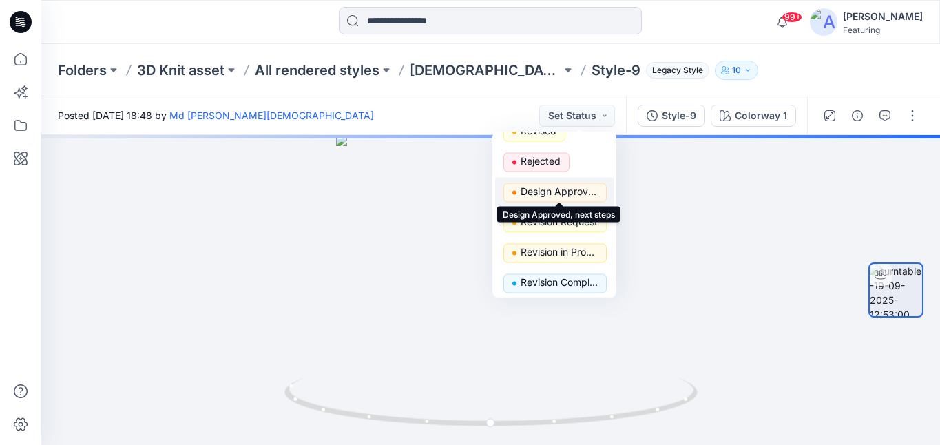
click at [557, 189] on p "Design Approved, next steps" at bounding box center [559, 192] width 77 height 18
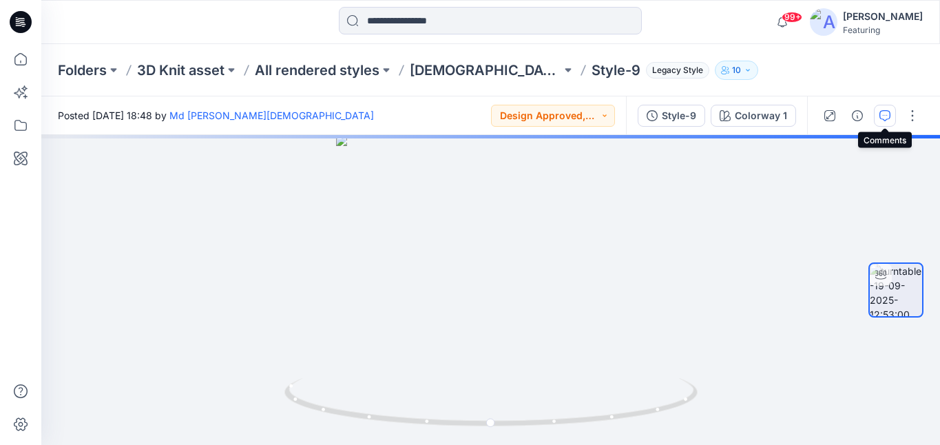
click at [889, 117] on icon "button" at bounding box center [885, 115] width 11 height 11
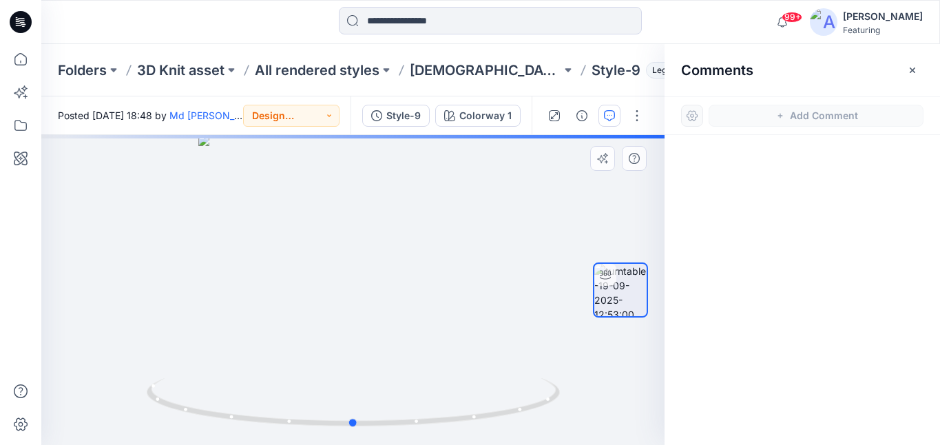
click at [499, 218] on div at bounding box center [352, 290] width 623 height 310
click at [913, 68] on icon "button" at bounding box center [912, 70] width 11 height 11
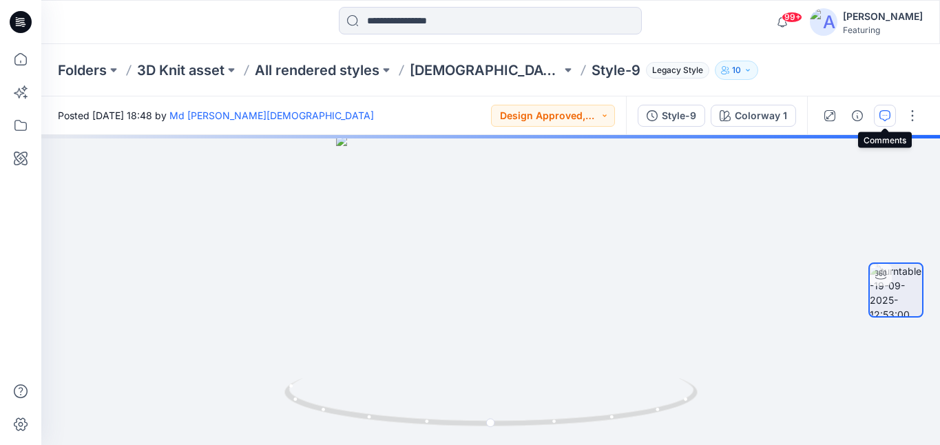
click at [886, 114] on icon "button" at bounding box center [885, 115] width 11 height 11
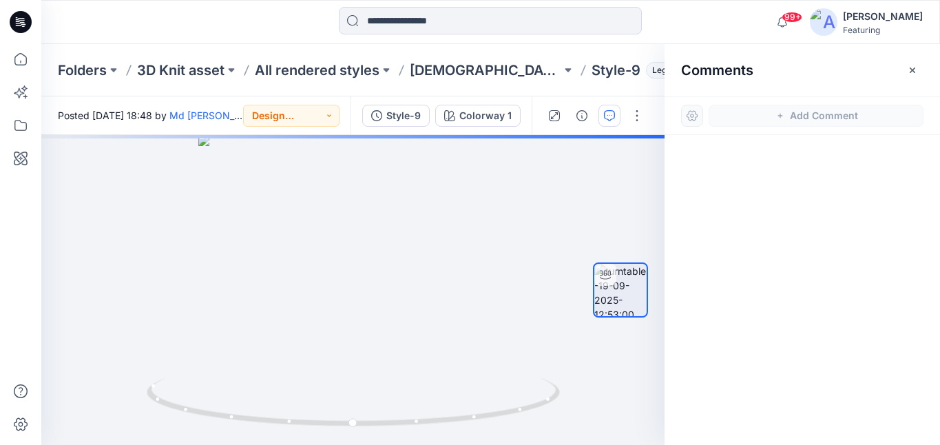
click at [692, 118] on div at bounding box center [692, 116] width 22 height 22
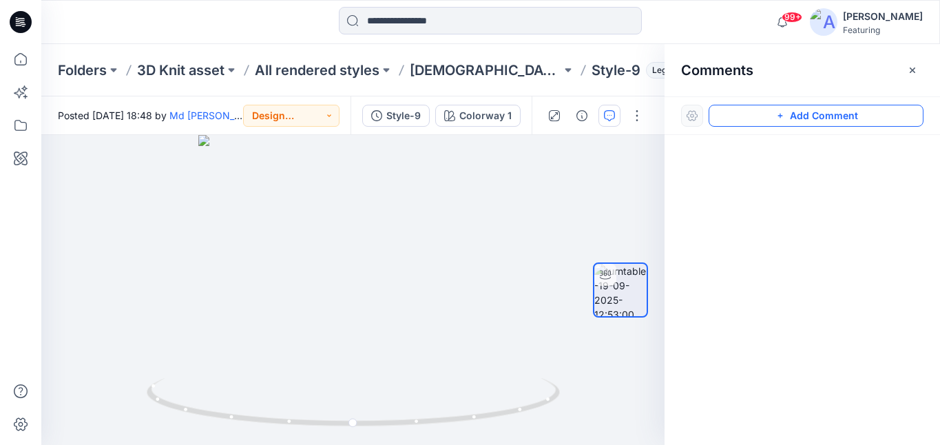
click at [816, 116] on button "Add Comment" at bounding box center [816, 116] width 215 height 22
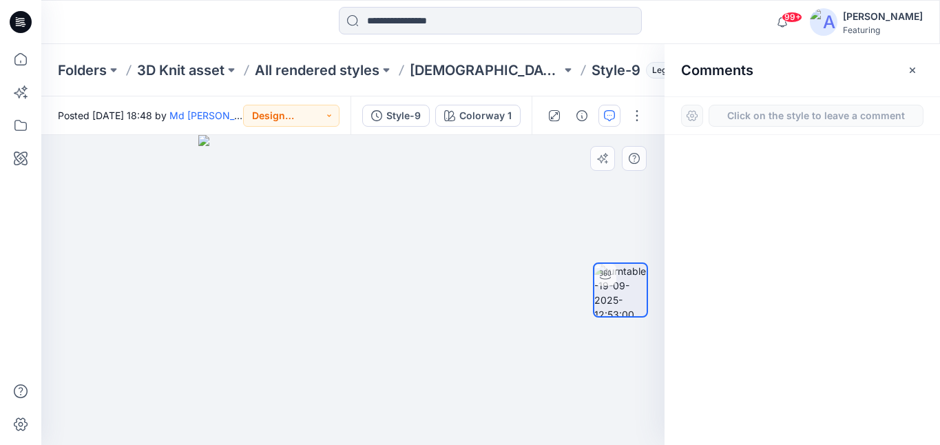
click at [450, 223] on div "1" at bounding box center [352, 290] width 623 height 310
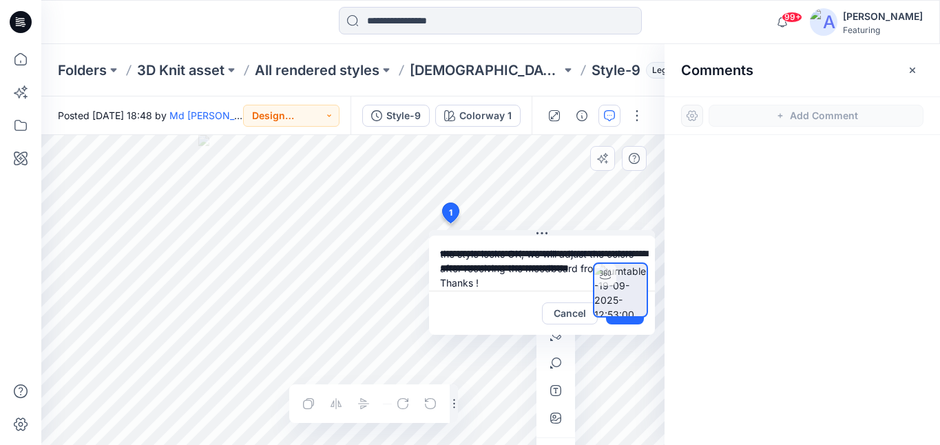
type textarea "**********"
click at [628, 322] on div at bounding box center [620, 290] width 55 height 141
click at [625, 322] on div at bounding box center [620, 290] width 55 height 141
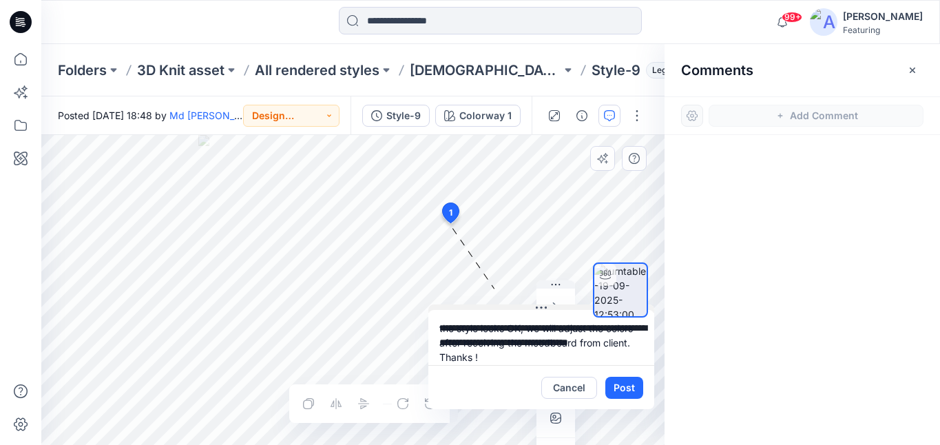
drag, startPoint x: 542, startPoint y: 230, endPoint x: 541, endPoint y: 304, distance: 74.4
click at [541, 304] on icon at bounding box center [541, 307] width 11 height 11
click at [614, 386] on button "Post" at bounding box center [624, 388] width 38 height 22
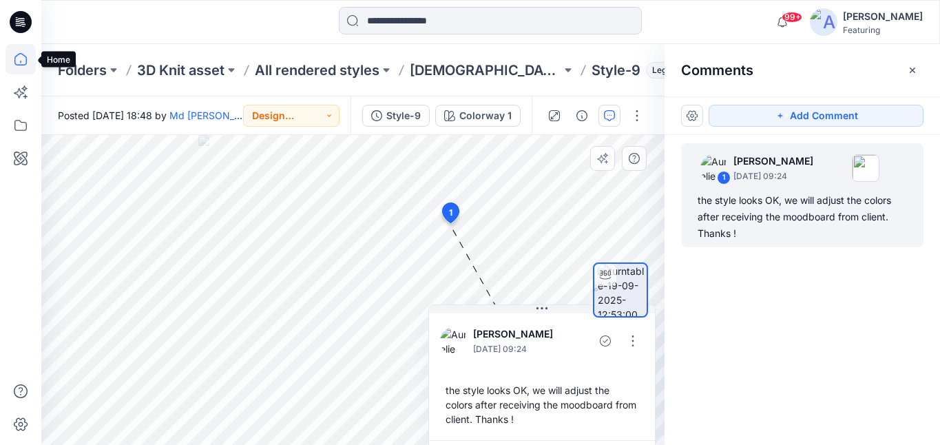
click at [17, 61] on icon at bounding box center [21, 59] width 30 height 30
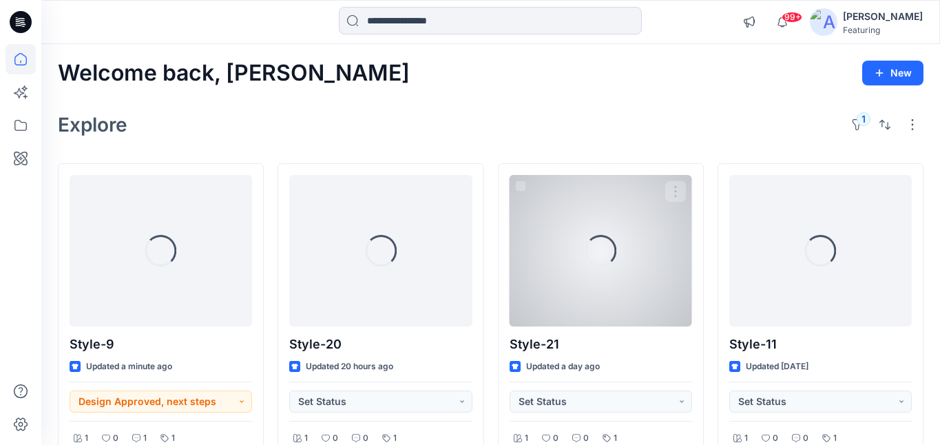
click at [603, 246] on div "Loading..." at bounding box center [600, 250] width 43 height 43
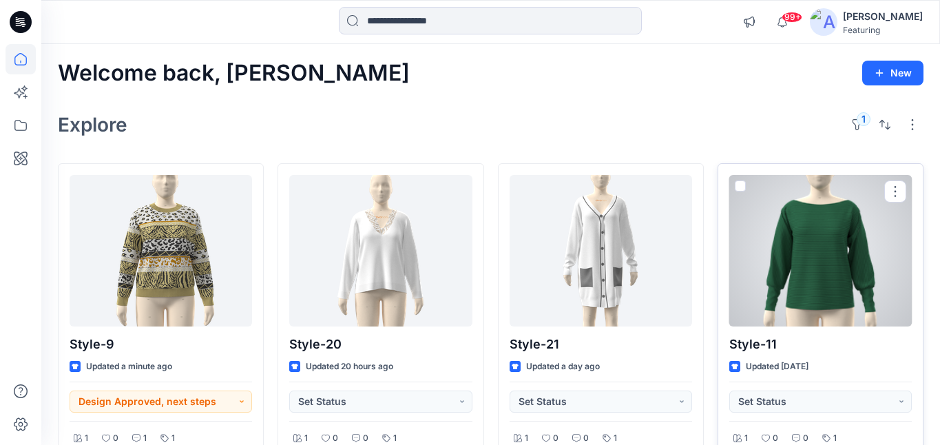
click at [823, 242] on div at bounding box center [820, 251] width 183 height 152
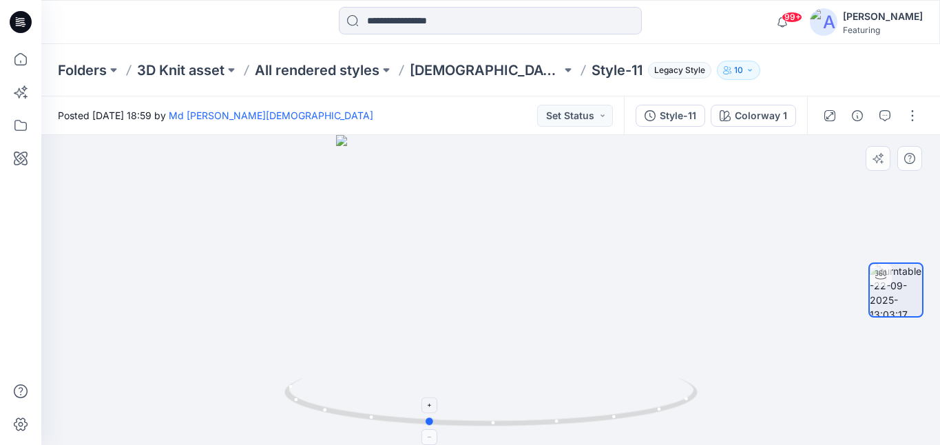
drag, startPoint x: 624, startPoint y: 386, endPoint x: 561, endPoint y: 396, distance: 64.2
click at [561, 396] on icon at bounding box center [492, 404] width 417 height 52
drag, startPoint x: 588, startPoint y: 328, endPoint x: 618, endPoint y: 267, distance: 68.4
click at [618, 267] on div at bounding box center [490, 290] width 899 height 310
drag, startPoint x: 595, startPoint y: 322, endPoint x: 653, endPoint y: 292, distance: 65.0
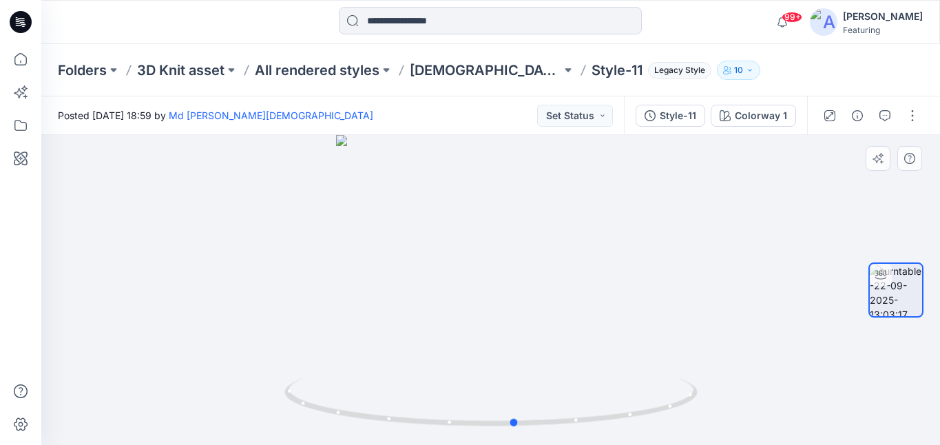
click at [653, 292] on div at bounding box center [490, 290] width 899 height 310
drag, startPoint x: 637, startPoint y: 337, endPoint x: 566, endPoint y: 342, distance: 71.1
click at [566, 342] on div at bounding box center [490, 290] width 899 height 310
click at [885, 117] on icon "button" at bounding box center [885, 115] width 11 height 11
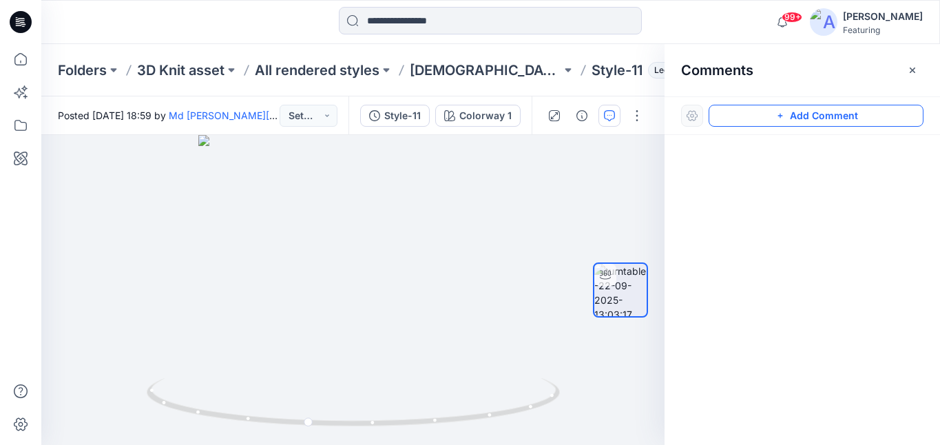
click at [789, 119] on button "Add Comment" at bounding box center [816, 116] width 215 height 22
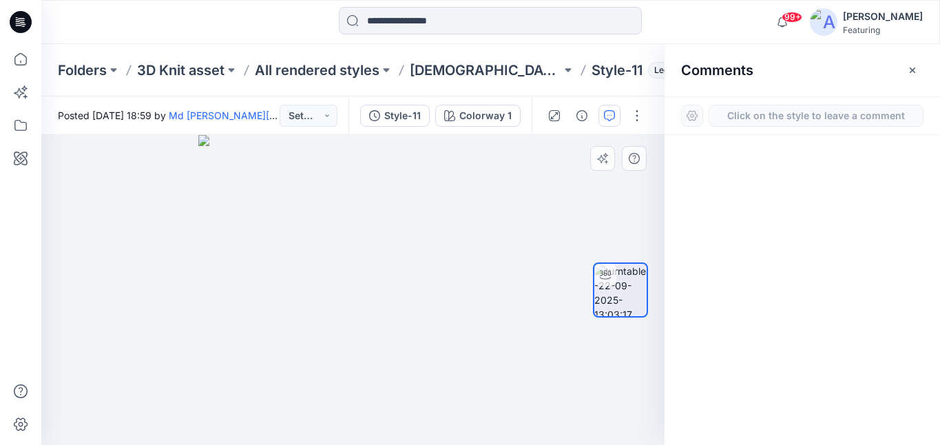
click at [414, 383] on div "1" at bounding box center [352, 290] width 623 height 310
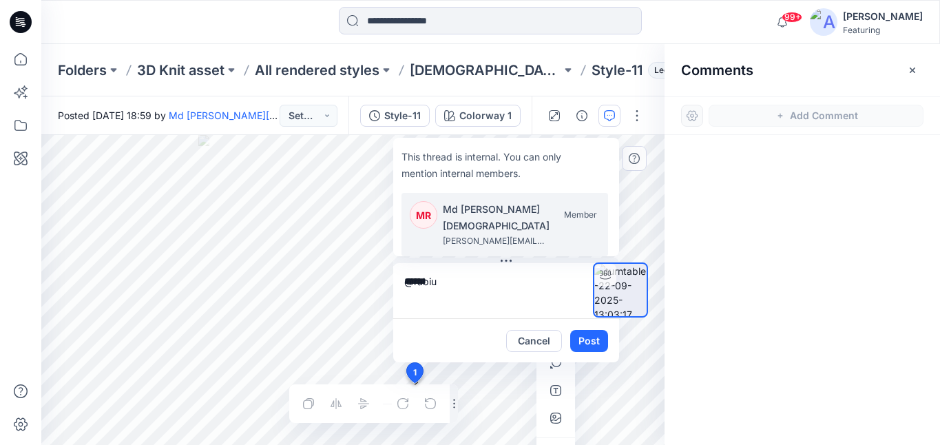
click at [517, 228] on p "Md [PERSON_NAME][DEMOGRAPHIC_DATA]" at bounding box center [525, 217] width 165 height 33
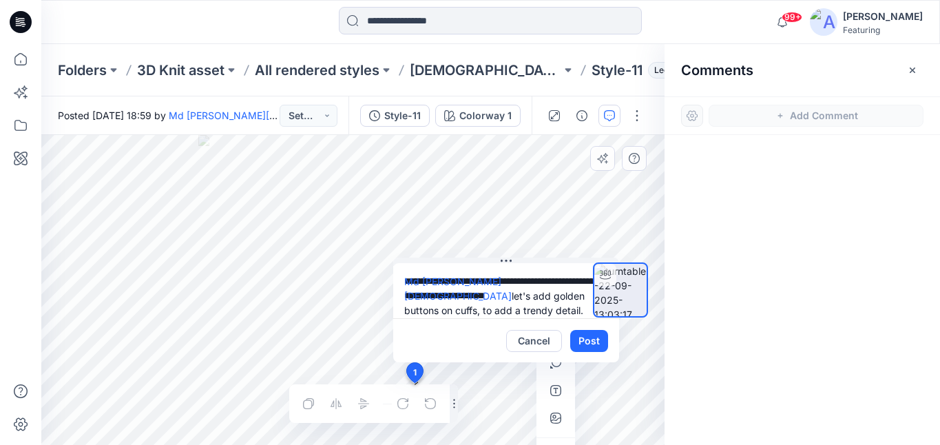
click at [521, 282] on textarea "**********" at bounding box center [506, 290] width 226 height 55
type textarea "**********"
click at [557, 415] on icon "button" at bounding box center [555, 418] width 11 height 11
click at [558, 420] on icon "button" at bounding box center [555, 418] width 11 height 11
type input"] "**********"
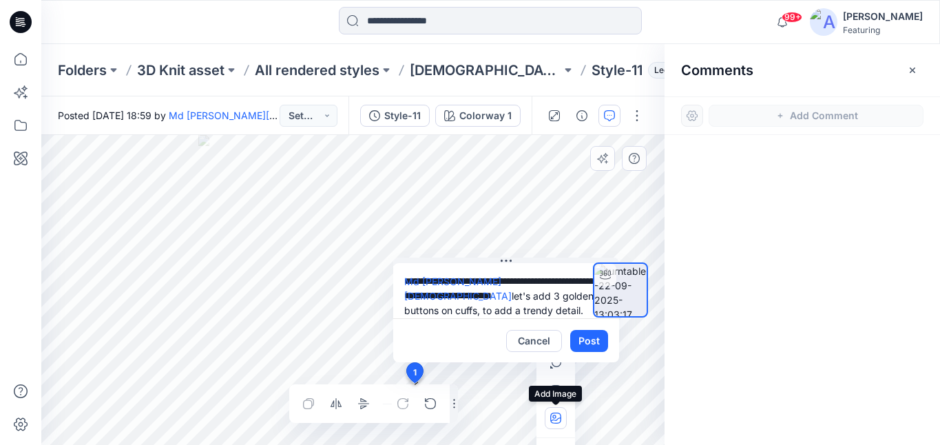
click at [558, 419] on icon "button" at bounding box center [555, 418] width 11 height 11
type input"] "**********"
click at [596, 343] on div at bounding box center [620, 290] width 55 height 141
click at [590, 342] on div at bounding box center [620, 290] width 88 height 141
click at [592, 345] on div at bounding box center [620, 290] width 88 height 141
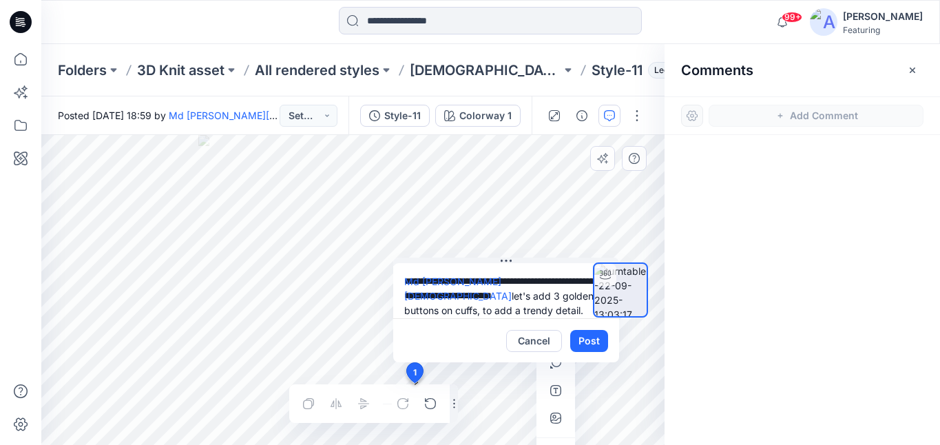
click at [552, 308] on textarea "**********" at bounding box center [506, 290] width 226 height 55
click at [603, 355] on div at bounding box center [620, 290] width 55 height 141
click at [590, 342] on div at bounding box center [620, 290] width 88 height 141
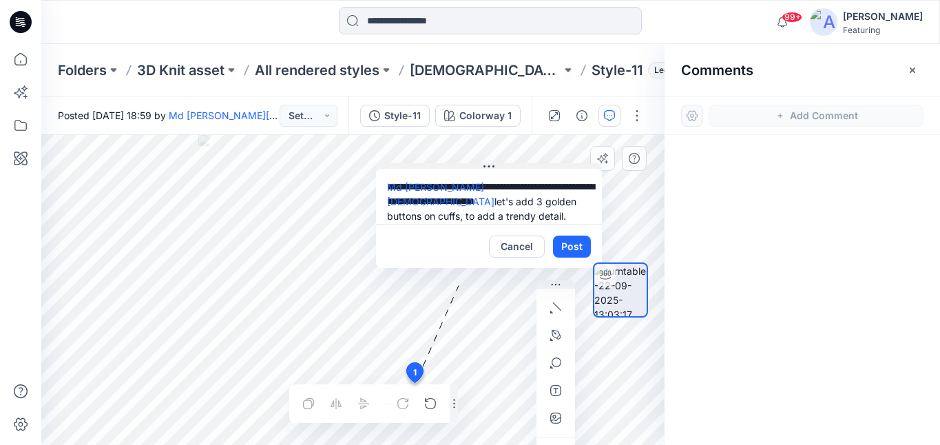
drag, startPoint x: 508, startPoint y: 260, endPoint x: 491, endPoint y: 165, distance: 95.9
click at [491, 165] on icon at bounding box center [488, 166] width 11 height 11
click at [567, 242] on button "Post" at bounding box center [572, 247] width 38 height 22
